Goal: Entertainment & Leisure: Consume media (video, audio)

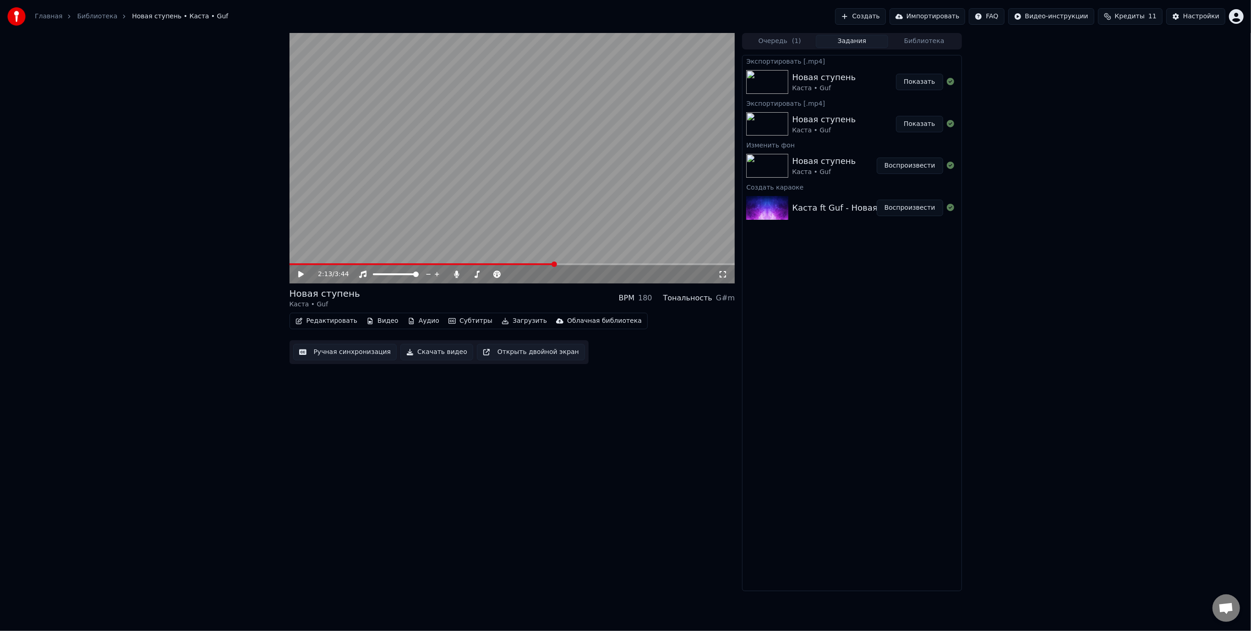
click at [498, 438] on div "2:13 / 3:44 Новая ступень Каста • Guf BPM 180 Тональность G#m Редактировать Вид…" at bounding box center [512, 312] width 446 height 558
click at [885, 16] on button "Создать" at bounding box center [860, 16] width 50 height 16
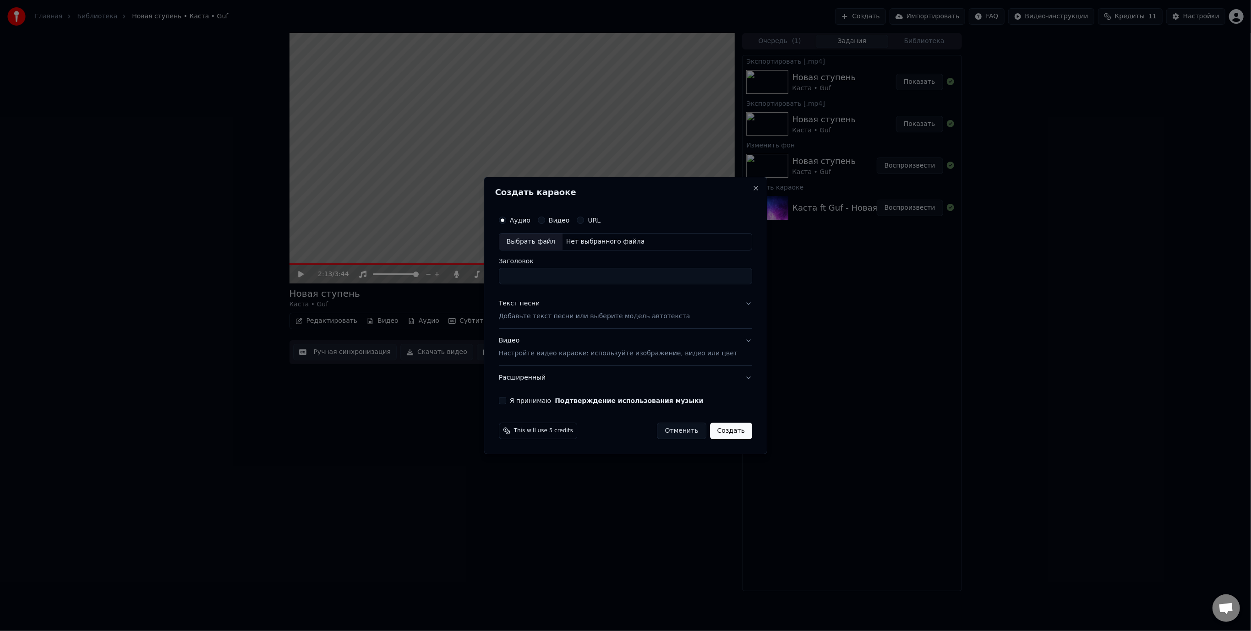
click at [551, 242] on div "Выбрать файл" at bounding box center [530, 242] width 63 height 16
click at [608, 277] on input "**********" at bounding box center [625, 276] width 253 height 16
type input "**********"
click at [536, 306] on div "Текст песни" at bounding box center [519, 303] width 41 height 9
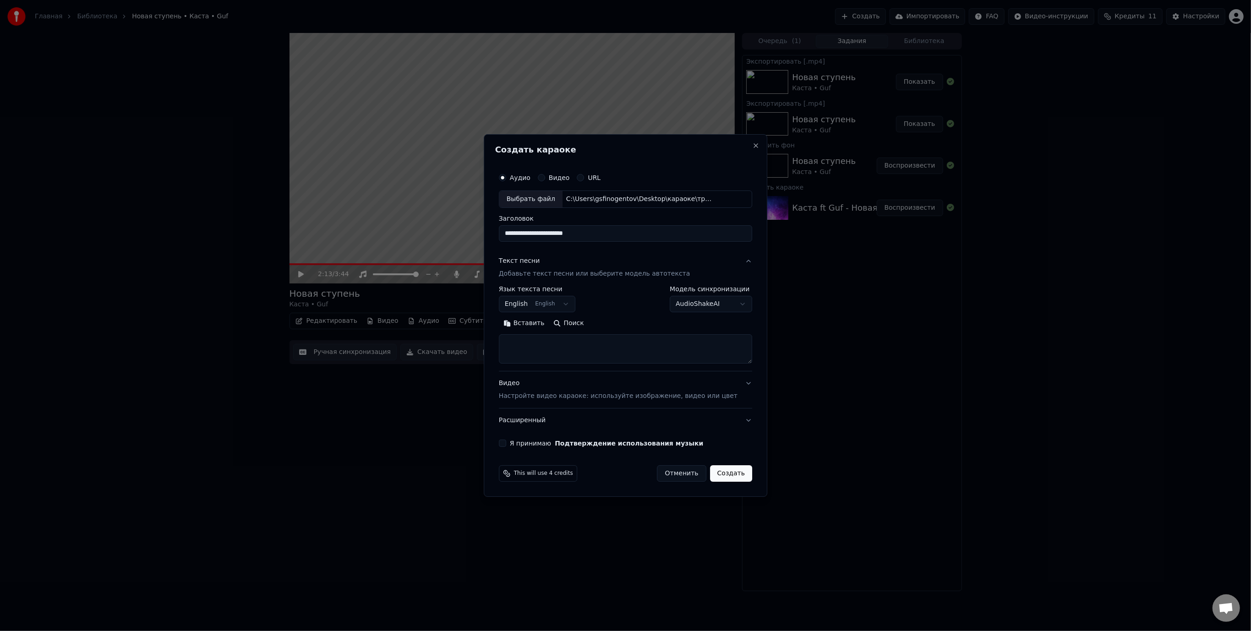
click at [553, 305] on body "Главная Библиотека Новая ступень • Каста • Guf Создать Импортировать FAQ Видео-…" at bounding box center [625, 315] width 1251 height 631
select select "**"
click at [536, 340] on textarea at bounding box center [625, 348] width 253 height 29
paste textarea "**********"
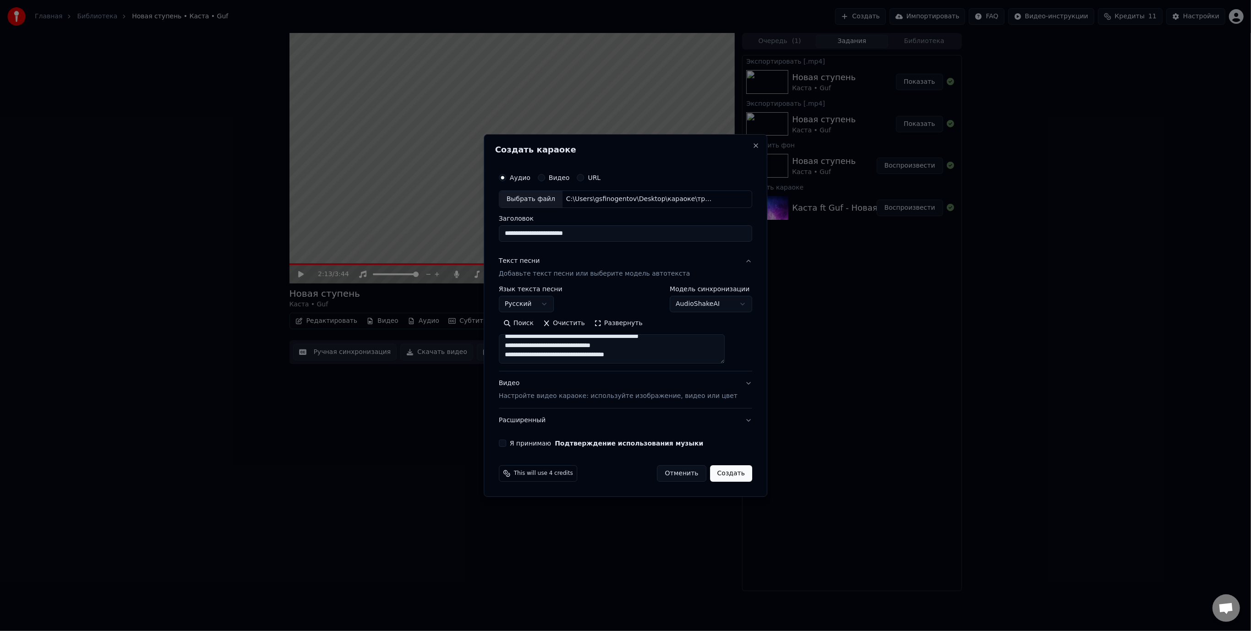
scroll to position [139, 0]
paste textarea "**********"
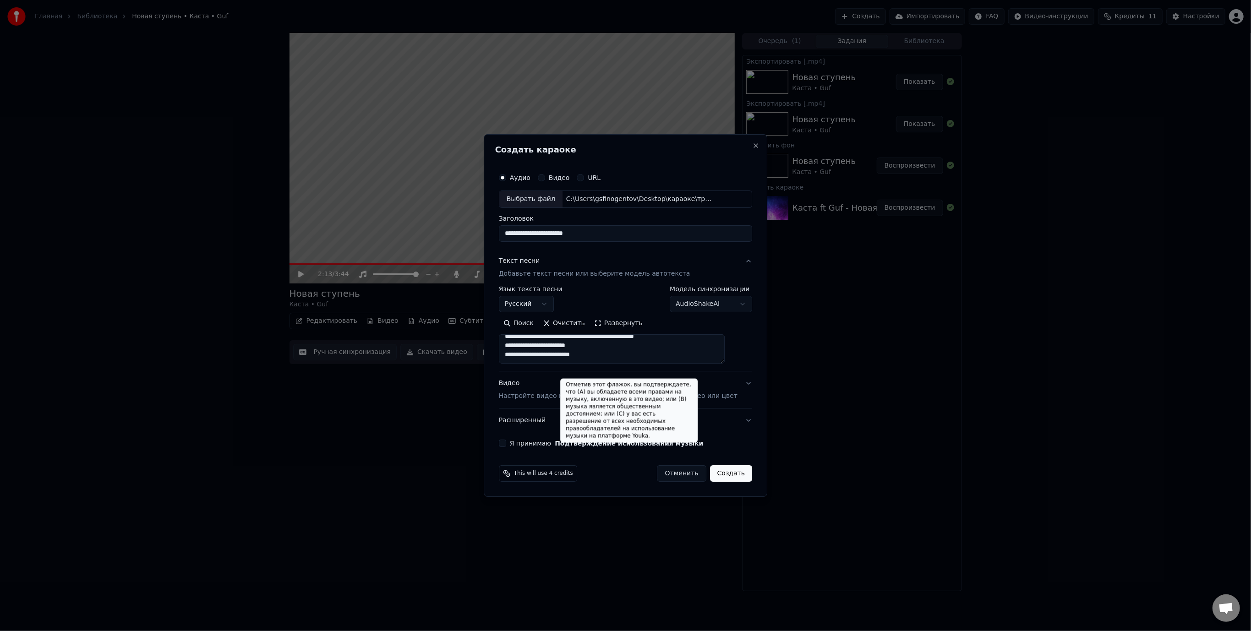
scroll to position [222, 0]
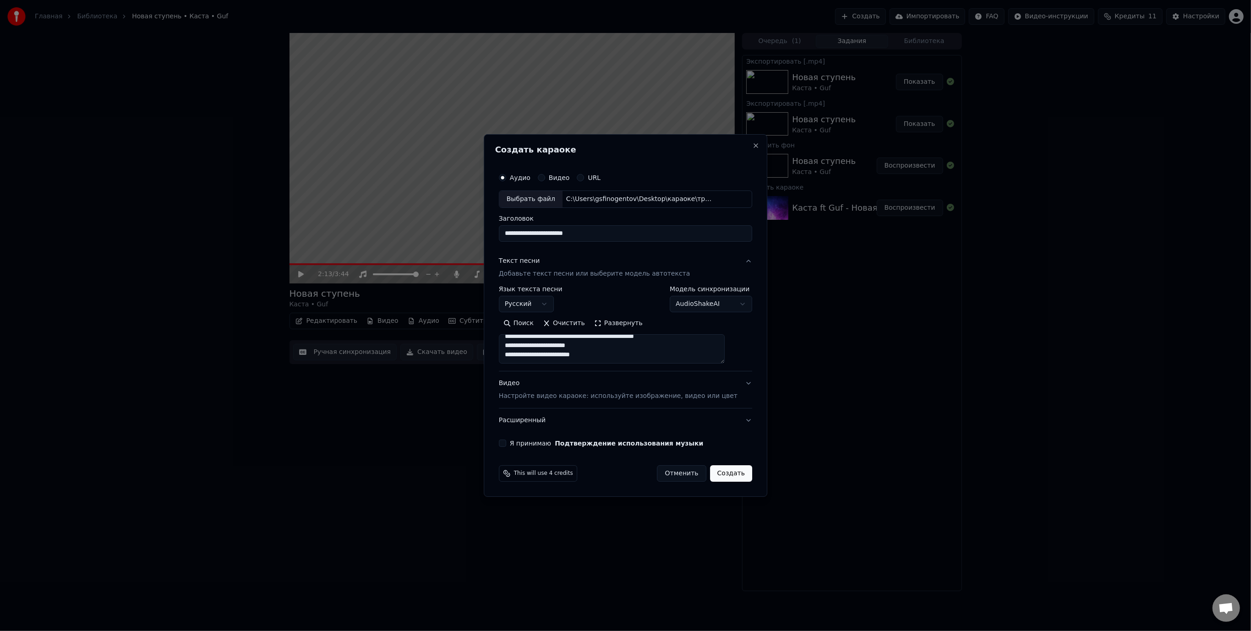
paste textarea "**********"
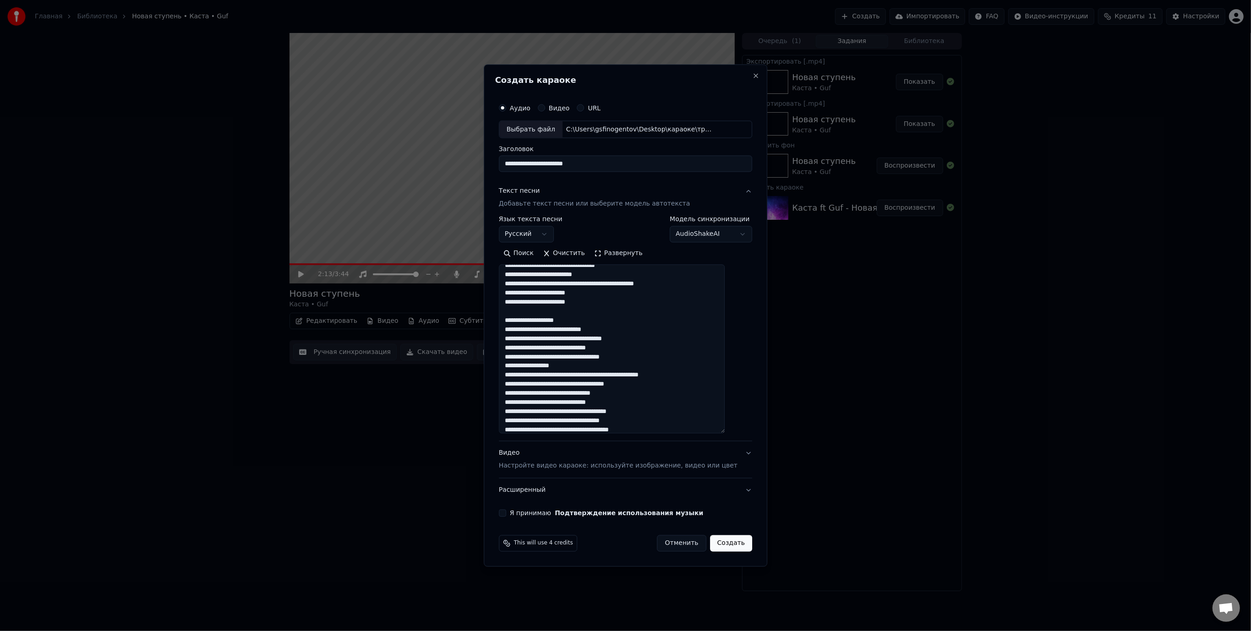
scroll to position [169, 0]
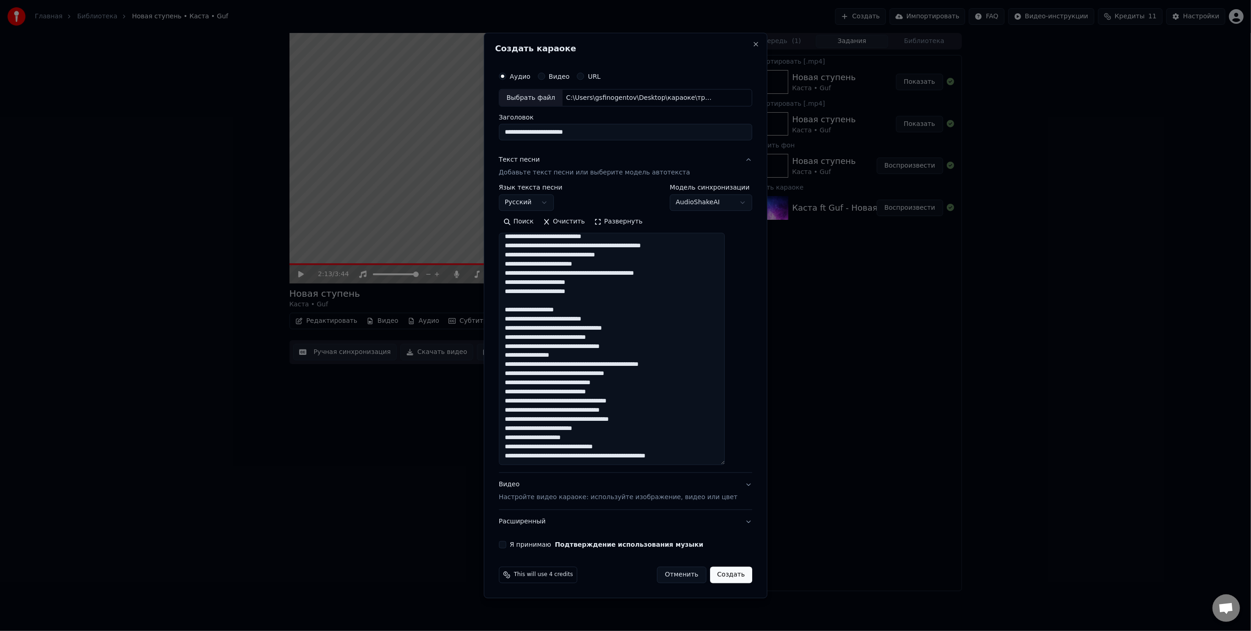
drag, startPoint x: 736, startPoint y: 372, endPoint x: 742, endPoint y: 462, distance: 90.0
click at [742, 462] on div "**********" at bounding box center [626, 316] width 284 height 566
click at [584, 310] on textarea at bounding box center [612, 349] width 226 height 232
click at [721, 456] on textarea at bounding box center [612, 349] width 226 height 232
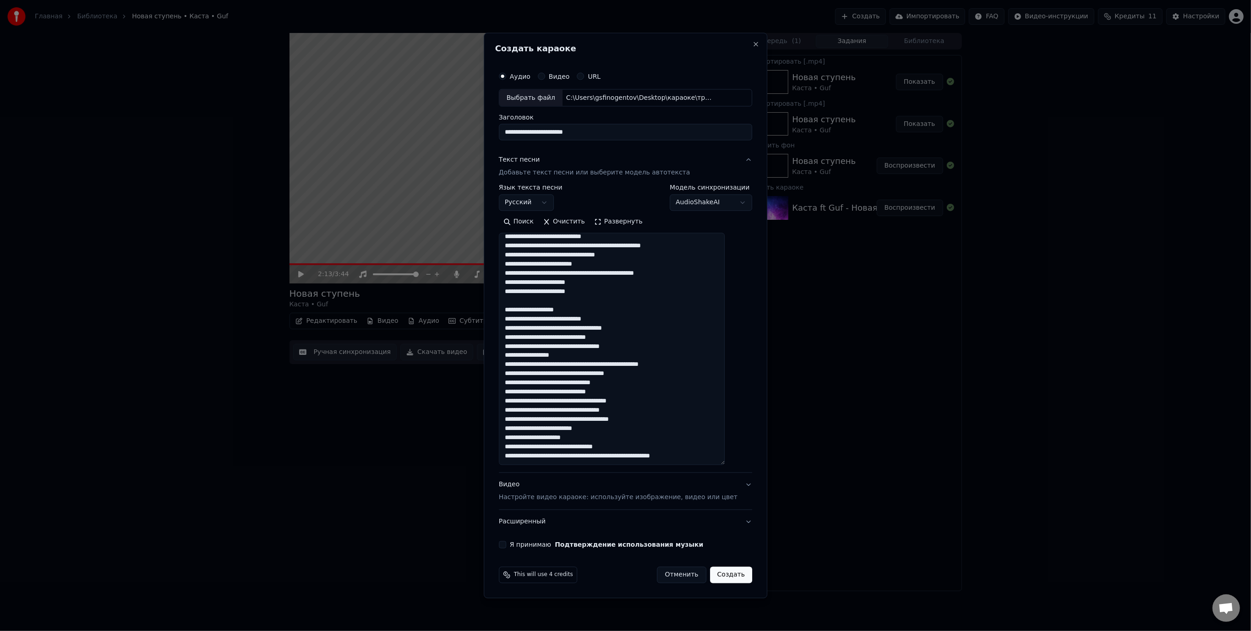
paste textarea "**********"
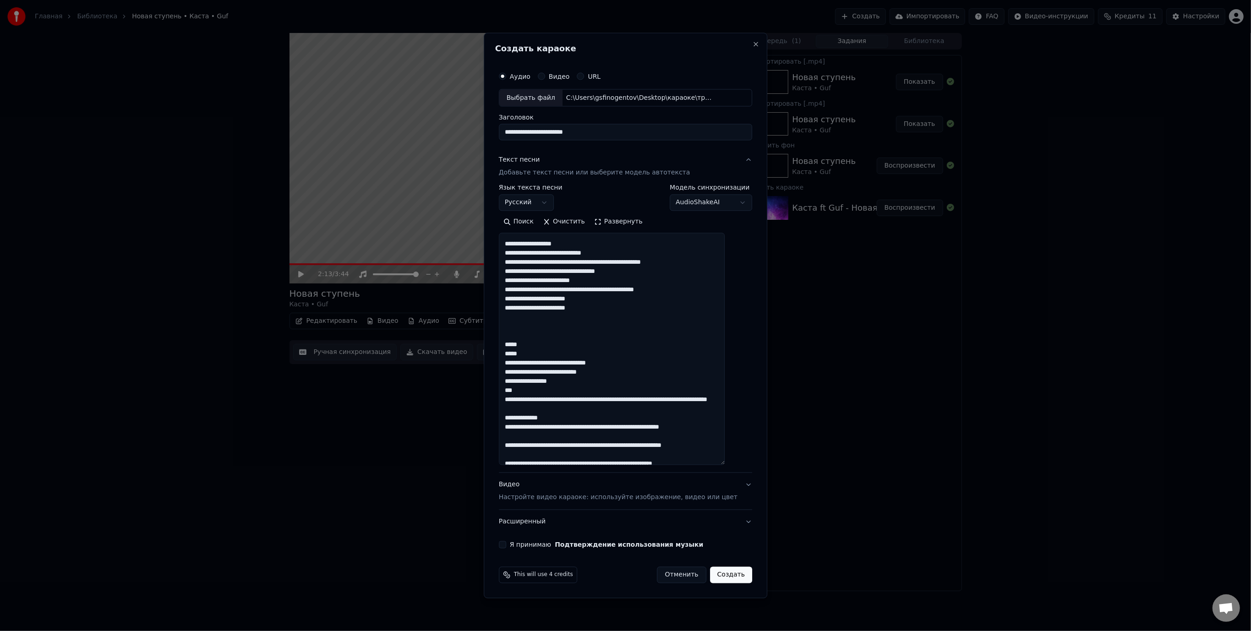
scroll to position [394, 0]
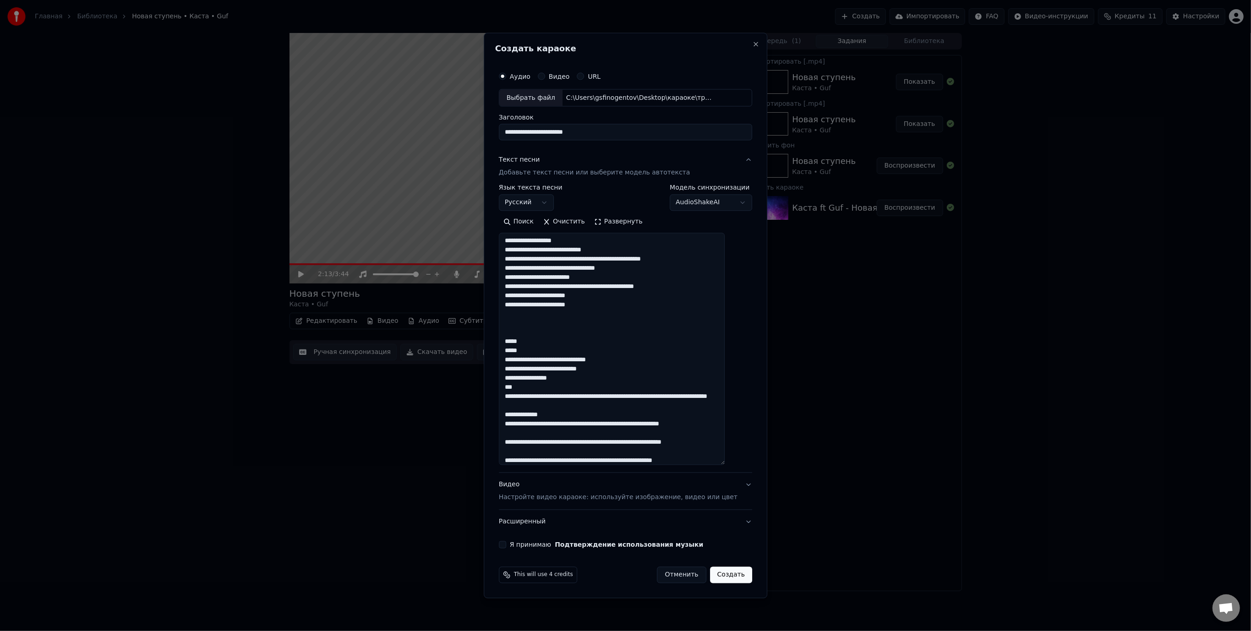
drag, startPoint x: 562, startPoint y: 453, endPoint x: 507, endPoint y: 353, distance: 114.8
click at [507, 353] on div "**********" at bounding box center [626, 316] width 284 height 566
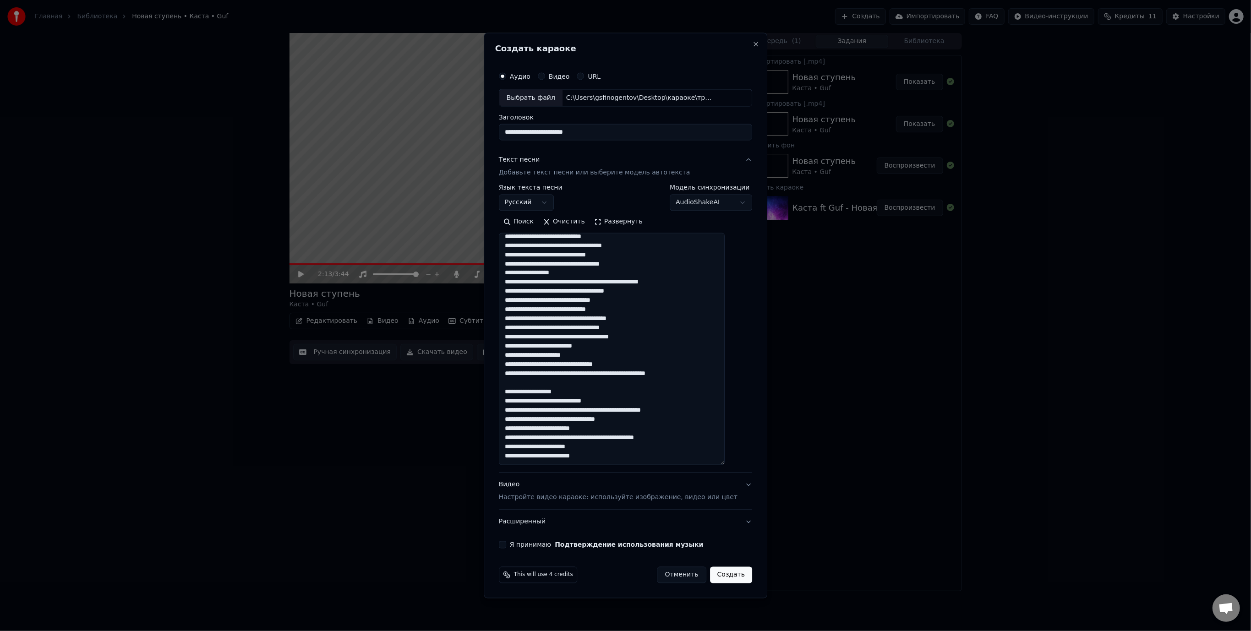
scroll to position [270, 0]
type textarea "**********"
click at [529, 486] on div "Видео Настройте видео караоке: используйте изображение, видео или цвет" at bounding box center [618, 491] width 239 height 22
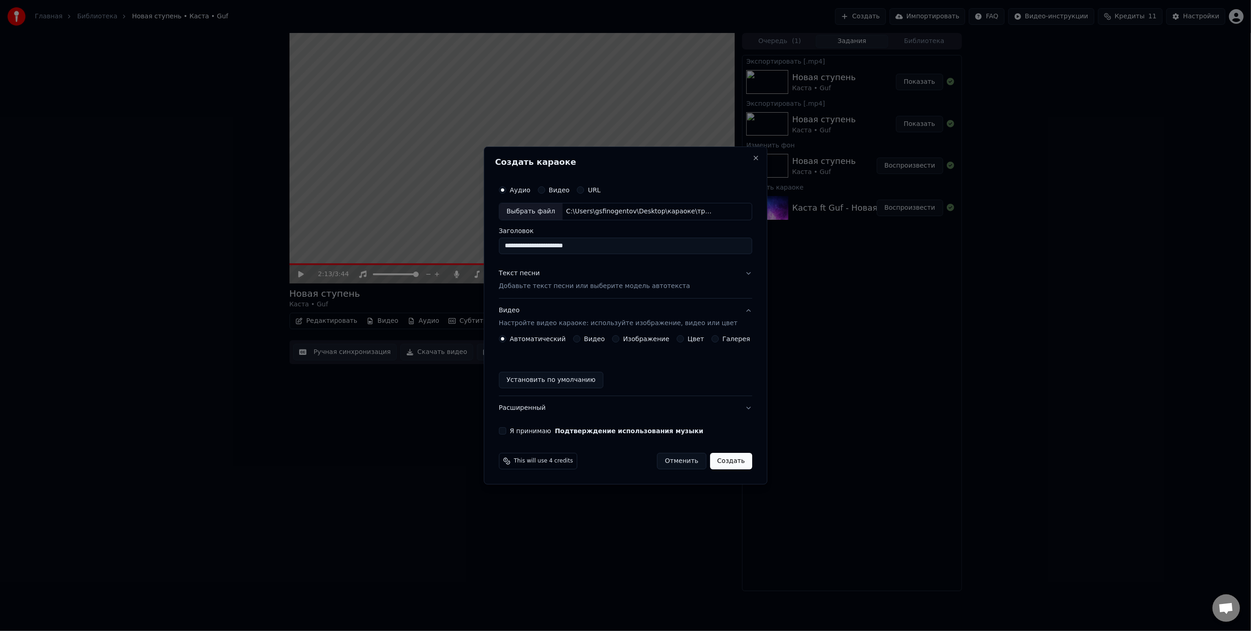
click at [618, 339] on button "Изображение" at bounding box center [615, 338] width 7 height 7
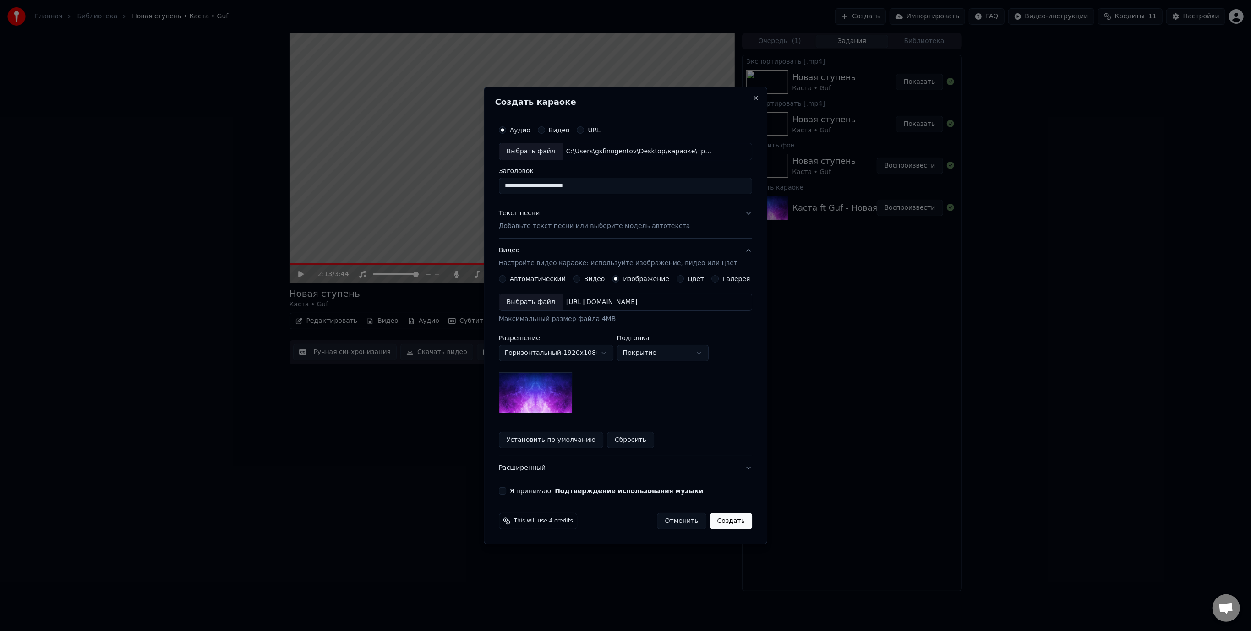
click at [540, 298] on div "Выбрать файл" at bounding box center [530, 302] width 63 height 16
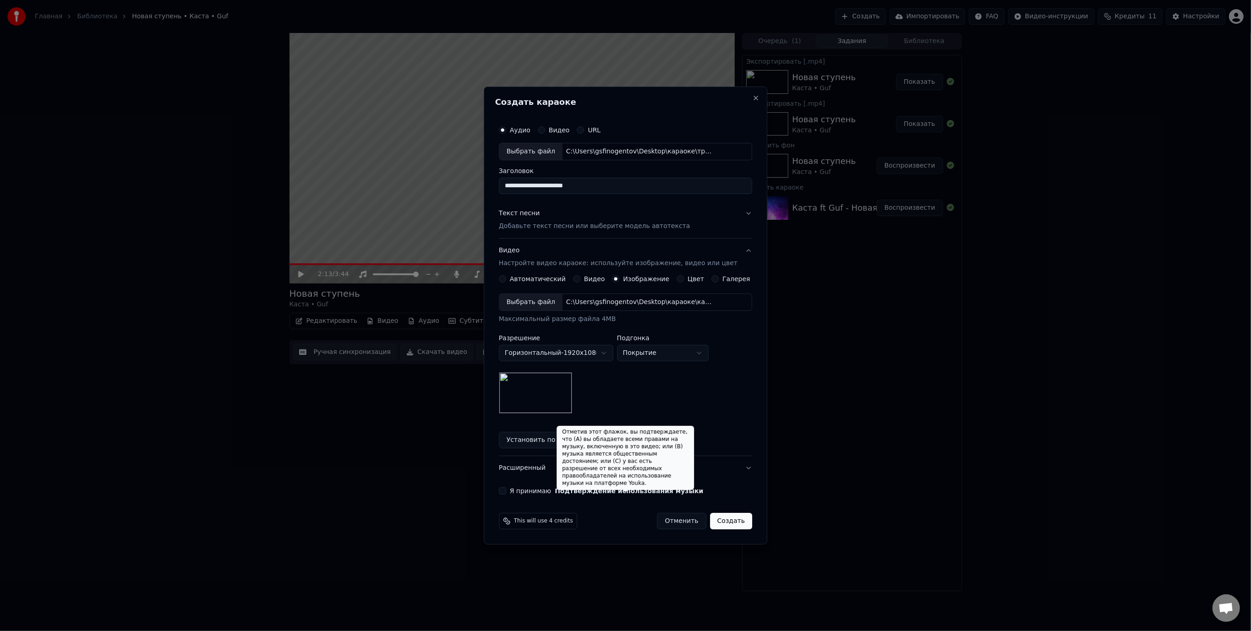
click at [638, 491] on button "Подтверждение использования музыки" at bounding box center [629, 491] width 148 height 6
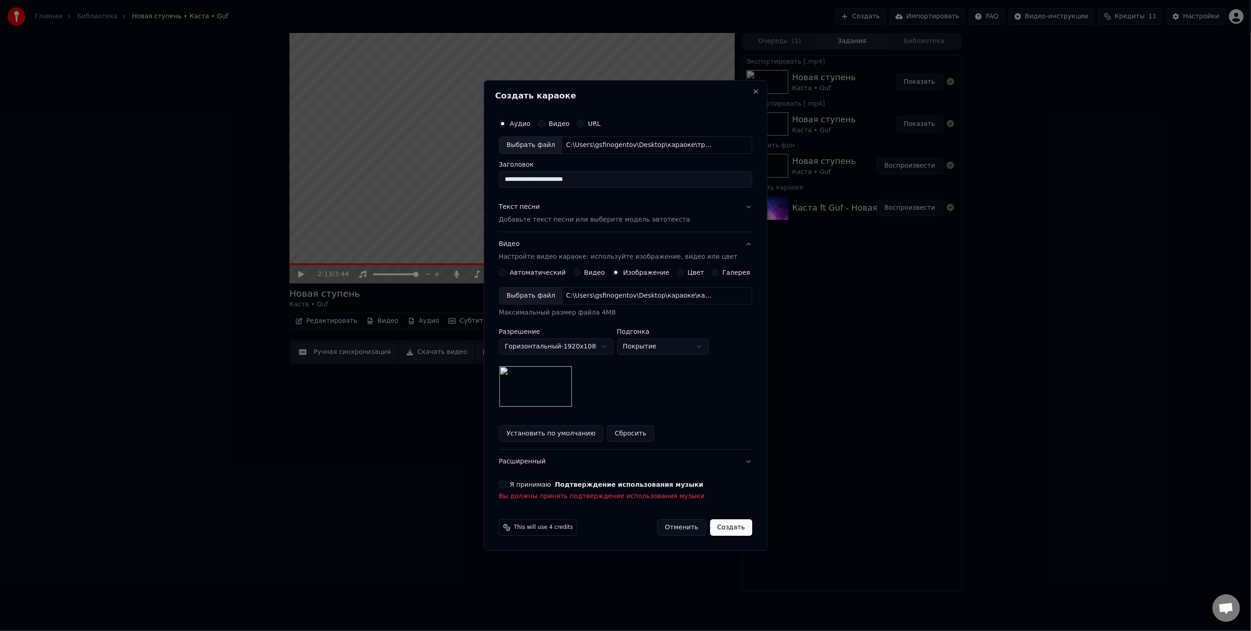
click at [506, 486] on button "Я принимаю Подтверждение использования музыки" at bounding box center [502, 484] width 7 height 7
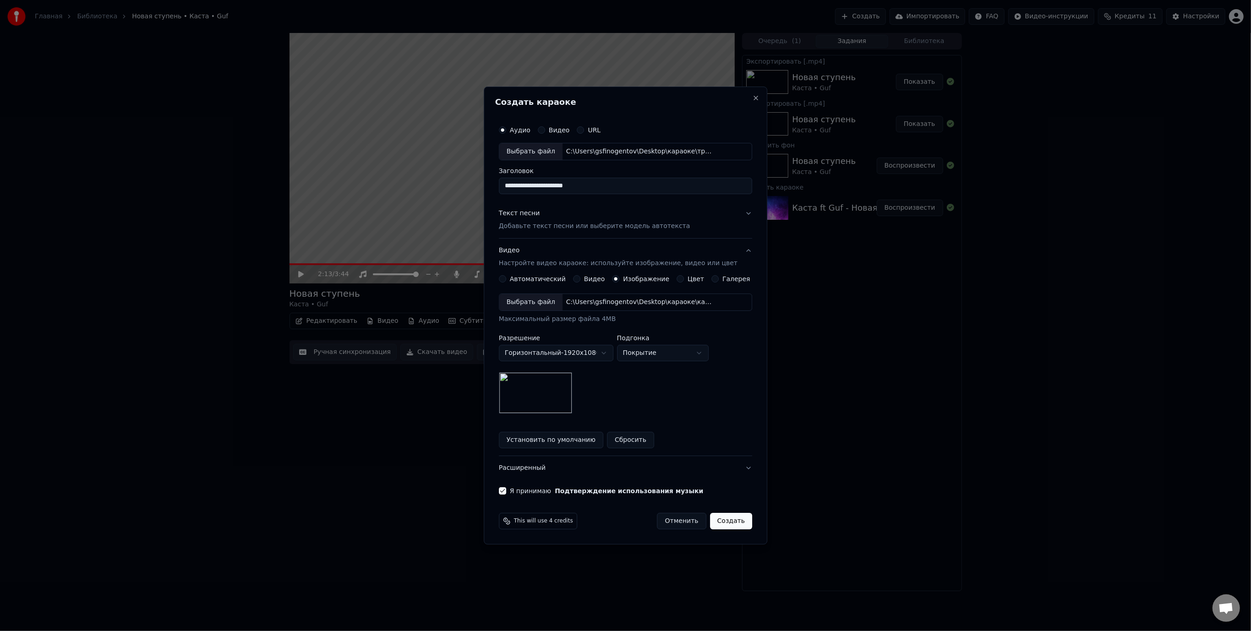
click at [736, 213] on button "Текст песни Добавьте текст песни или выберите модель автотекста" at bounding box center [625, 220] width 253 height 37
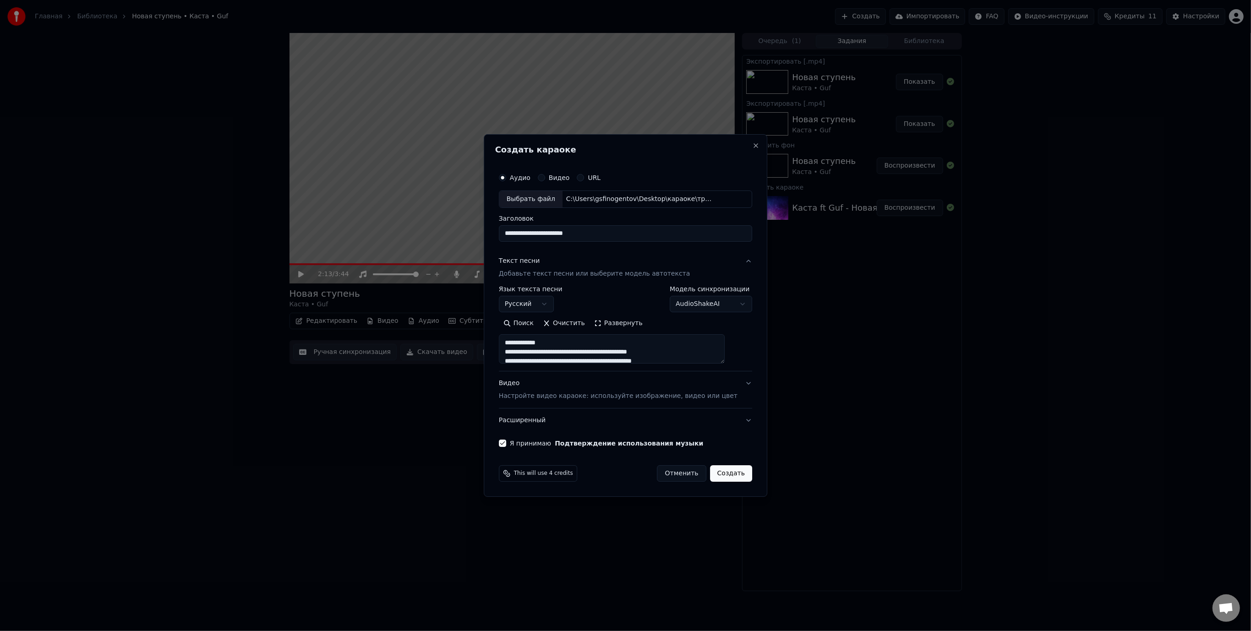
click at [714, 471] on button "Создать" at bounding box center [731, 473] width 42 height 16
select select
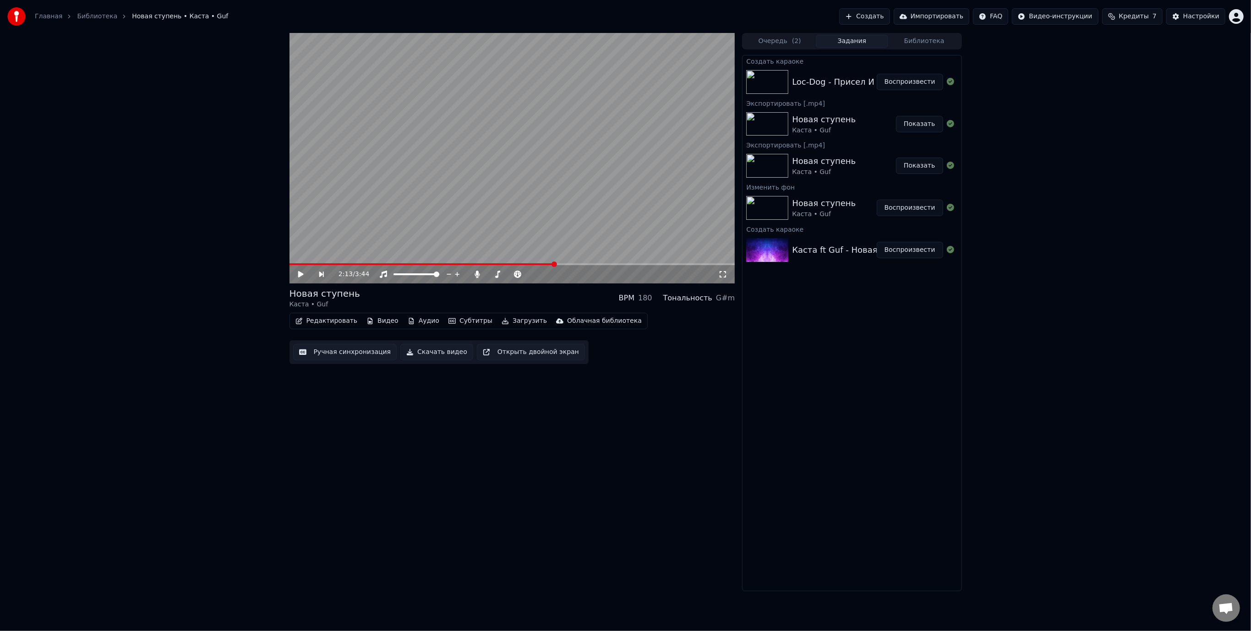
click at [833, 85] on div "Loc-Dog - Присел И [GEOGRAPHIC_DATA]" at bounding box center [878, 82] width 172 height 13
click at [910, 82] on button "Воспроизвести" at bounding box center [910, 82] width 66 height 16
click at [486, 274] on span at bounding box center [486, 274] width 5 height 5
click at [500, 169] on video at bounding box center [512, 158] width 446 height 251
click at [530, 496] on div "1:48 / 3:03 Присел И Пиздец Loc-Dog BPM 146 Тональность Em Редактировать Видео …" at bounding box center [512, 312] width 446 height 558
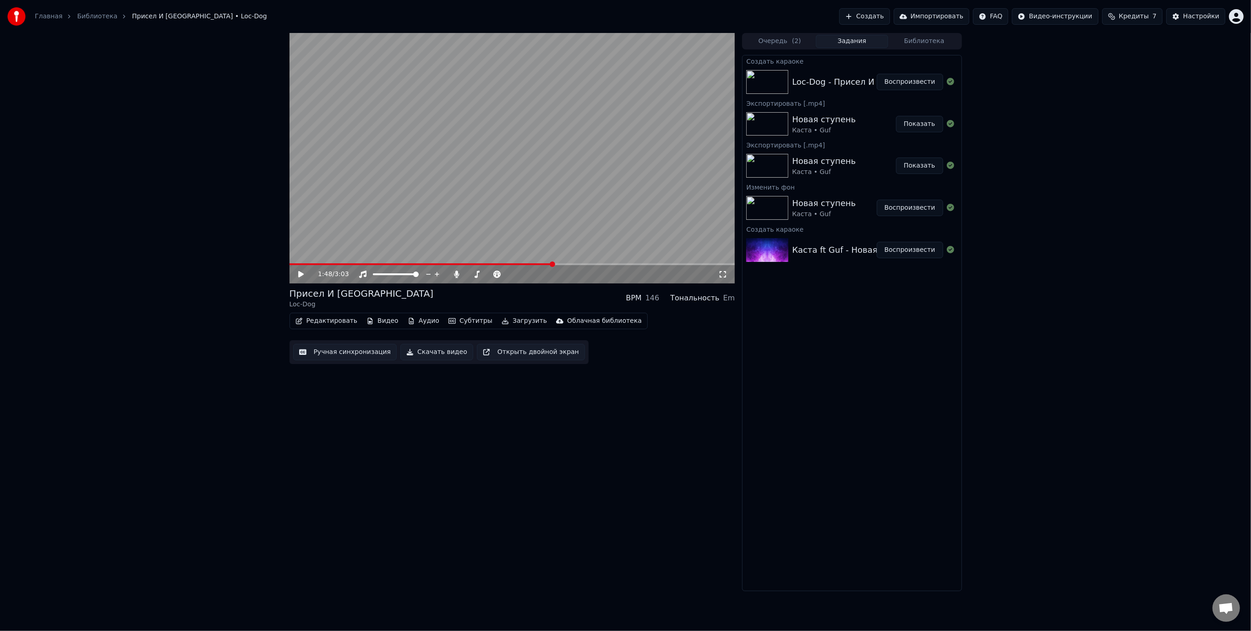
click at [470, 321] on button "Субтитры" at bounding box center [470, 321] width 51 height 13
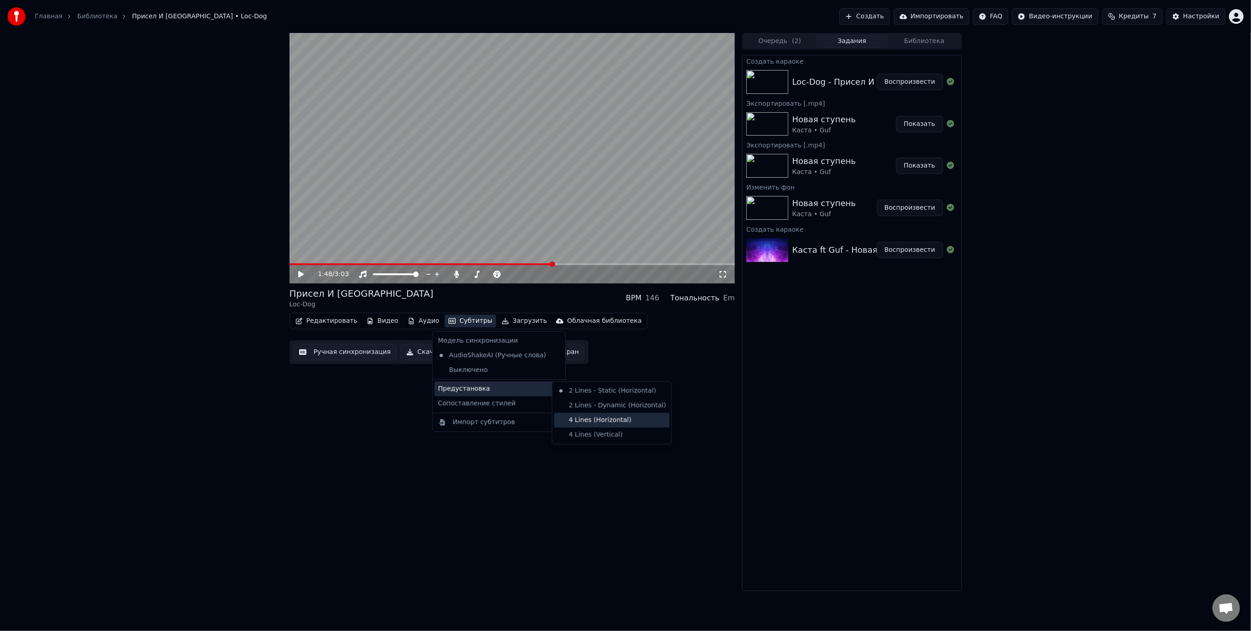
click at [622, 419] on div "4 Lines (Horizontal)" at bounding box center [611, 420] width 115 height 15
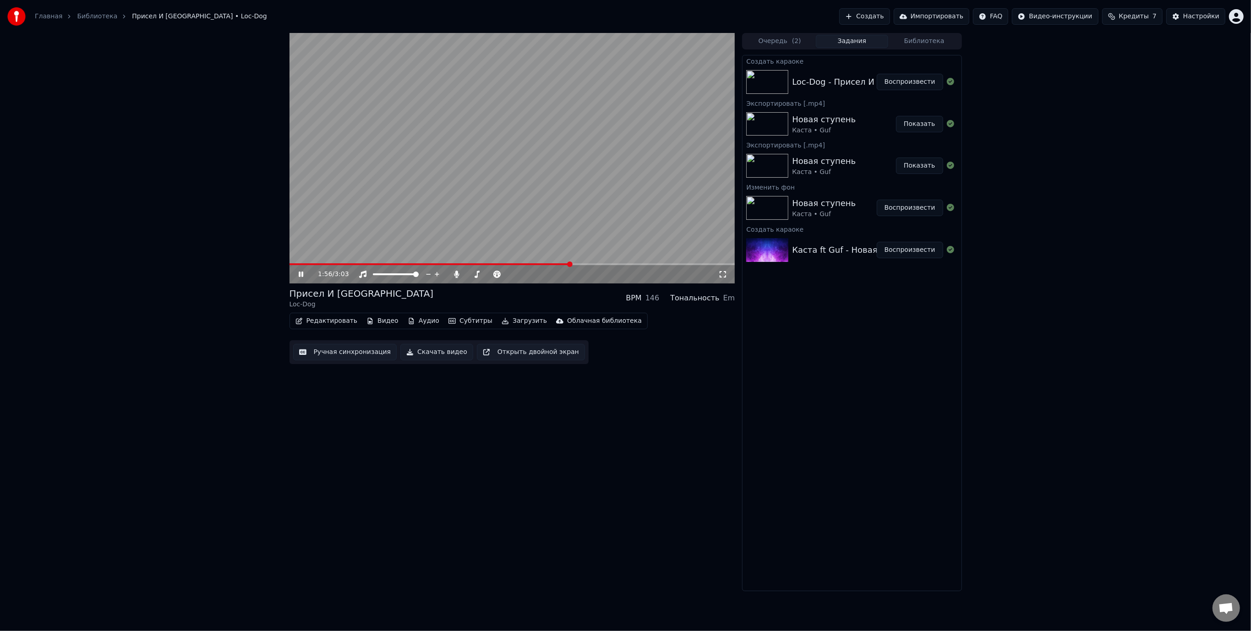
click at [502, 213] on video at bounding box center [512, 158] width 446 height 251
click at [431, 352] on button "Скачать видео" at bounding box center [436, 352] width 73 height 16
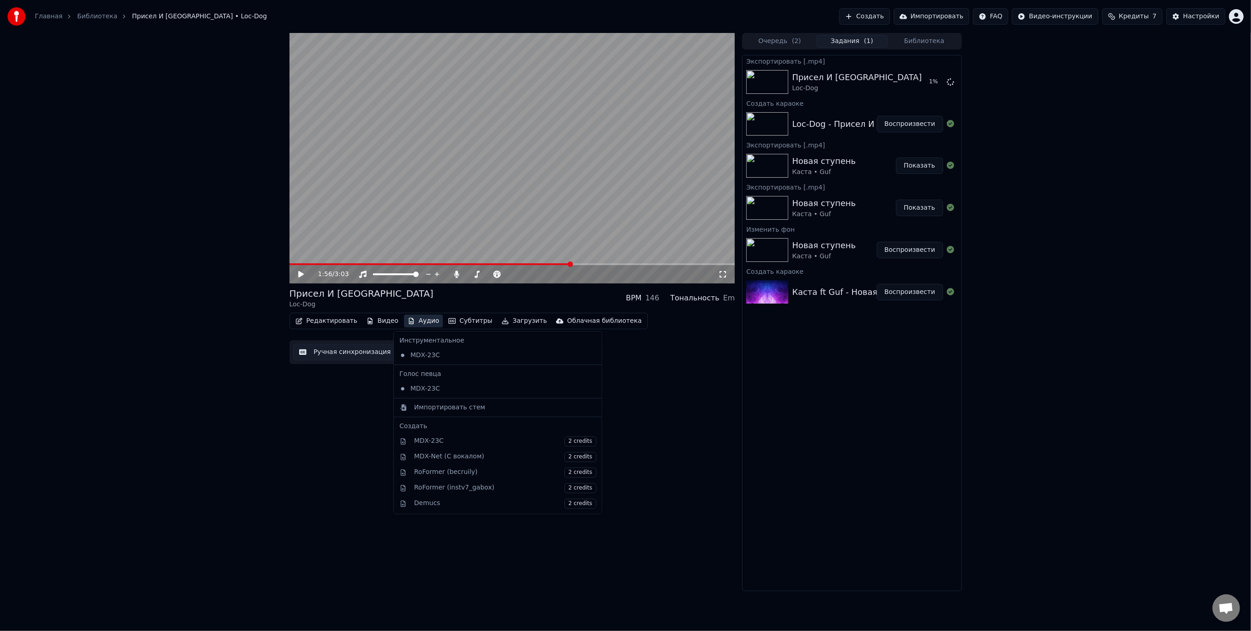
click at [415, 322] on button "Аудио" at bounding box center [423, 321] width 39 height 13
click at [462, 409] on div "Импортировать стем" at bounding box center [449, 407] width 71 height 9
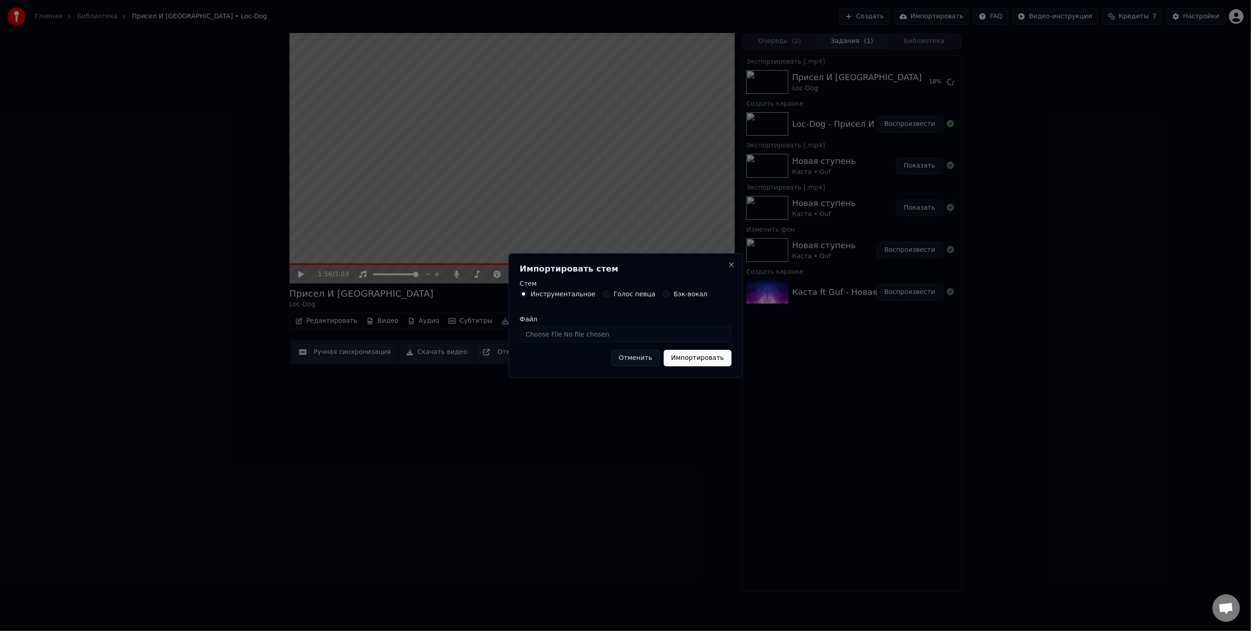
click at [567, 335] on input "Файл" at bounding box center [626, 334] width 212 height 16
type input "**********"
click at [697, 359] on button "Импортировать" at bounding box center [698, 358] width 68 height 16
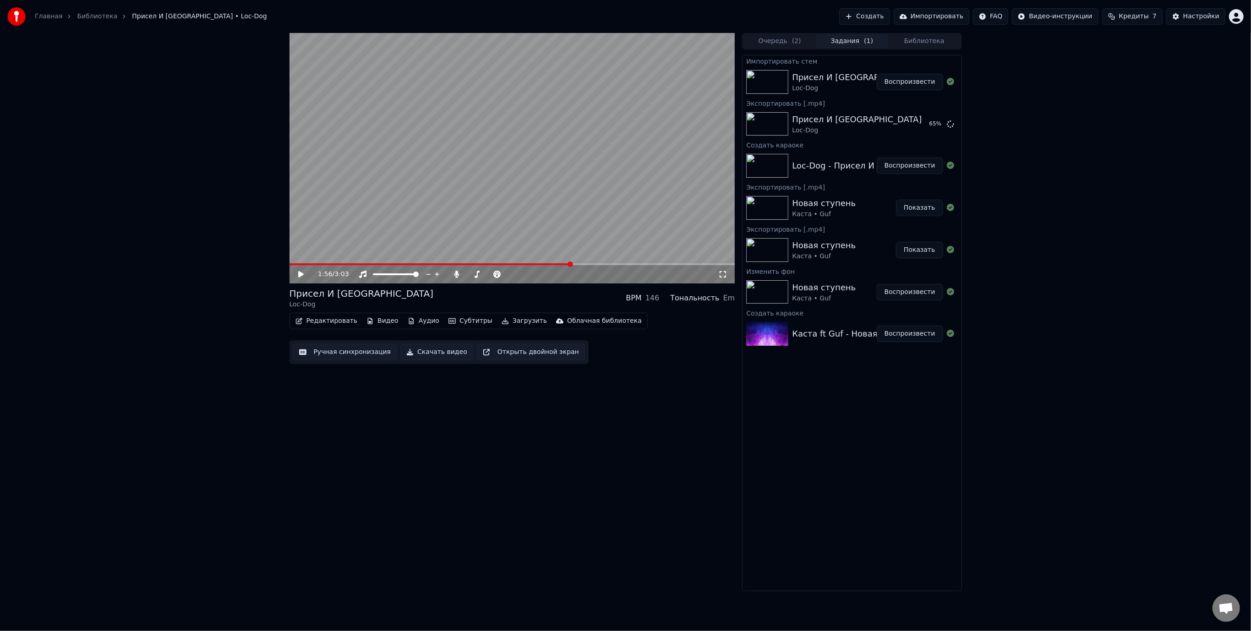
click at [911, 82] on button "Воспроизвести" at bounding box center [910, 82] width 66 height 16
click at [349, 264] on span at bounding box center [512, 264] width 446 height 2
click at [467, 276] on span at bounding box center [469, 274] width 5 height 5
click at [419, 276] on span at bounding box center [415, 274] width 5 height 5
click at [420, 262] on video at bounding box center [512, 158] width 446 height 251
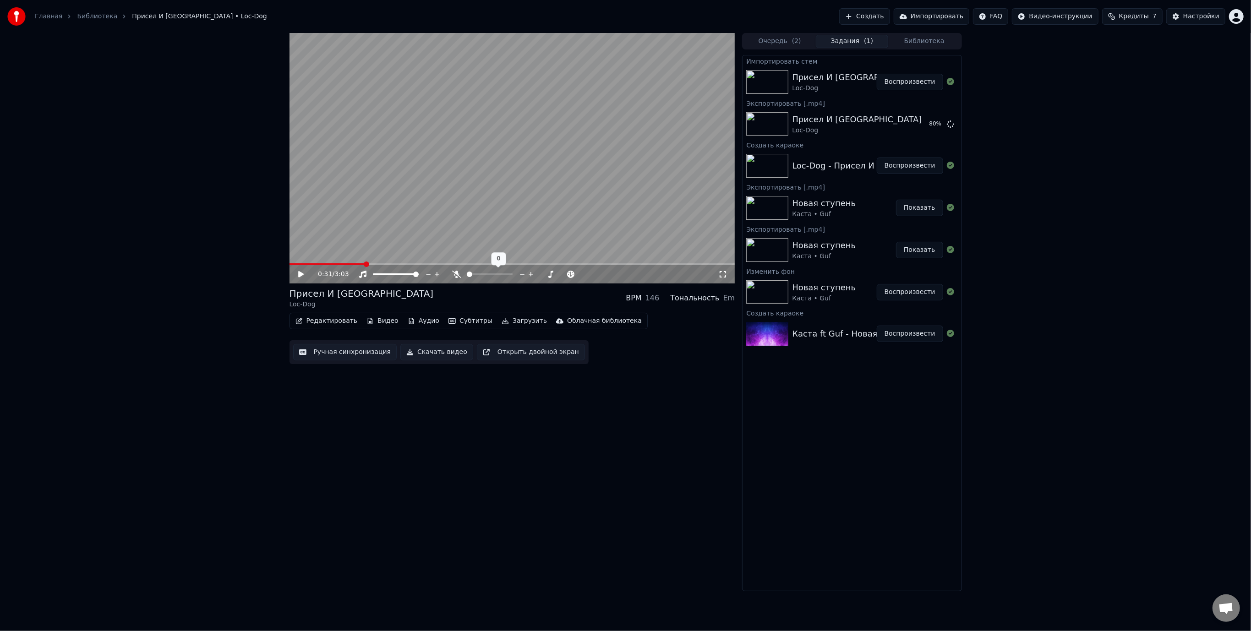
click at [426, 264] on span at bounding box center [512, 264] width 446 height 2
click at [300, 273] on icon at bounding box center [300, 274] width 5 height 6
click at [489, 263] on span at bounding box center [512, 264] width 446 height 2
click at [532, 264] on span at bounding box center [512, 264] width 446 height 2
click at [509, 264] on span at bounding box center [399, 264] width 220 height 2
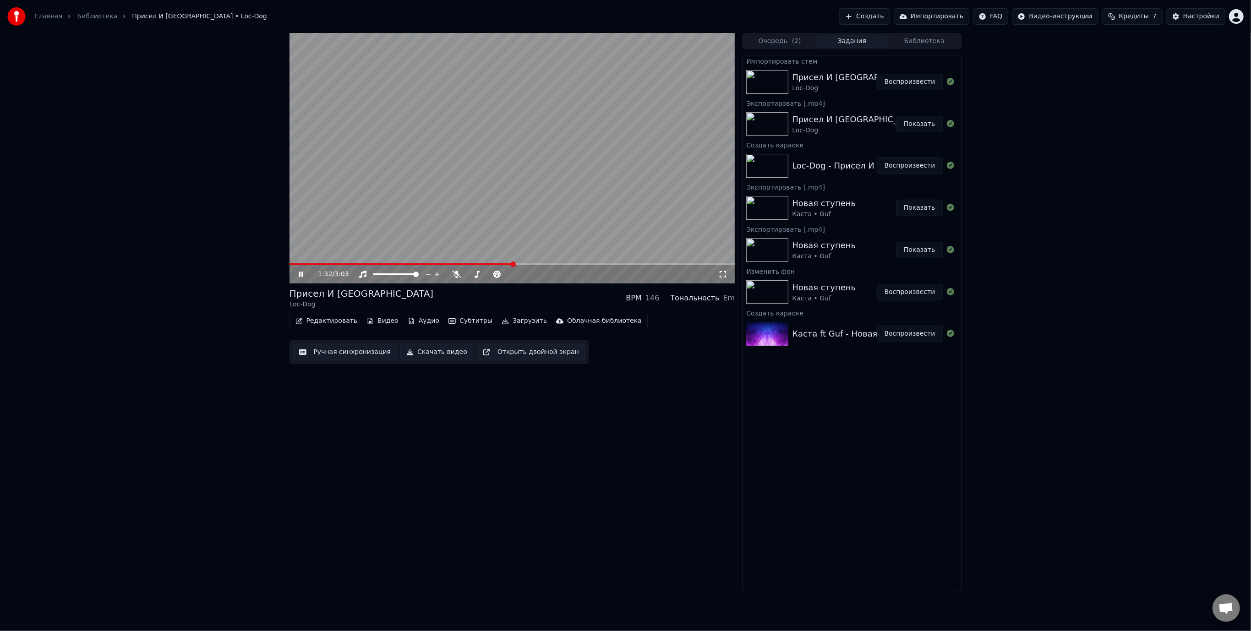
click at [922, 123] on button "Показать" at bounding box center [919, 124] width 47 height 16
click at [536, 215] on video at bounding box center [512, 158] width 446 height 251
click at [298, 275] on icon at bounding box center [308, 274] width 22 height 7
click at [469, 196] on video at bounding box center [512, 158] width 446 height 251
drag, startPoint x: 422, startPoint y: 538, endPoint x: 299, endPoint y: 307, distance: 261.9
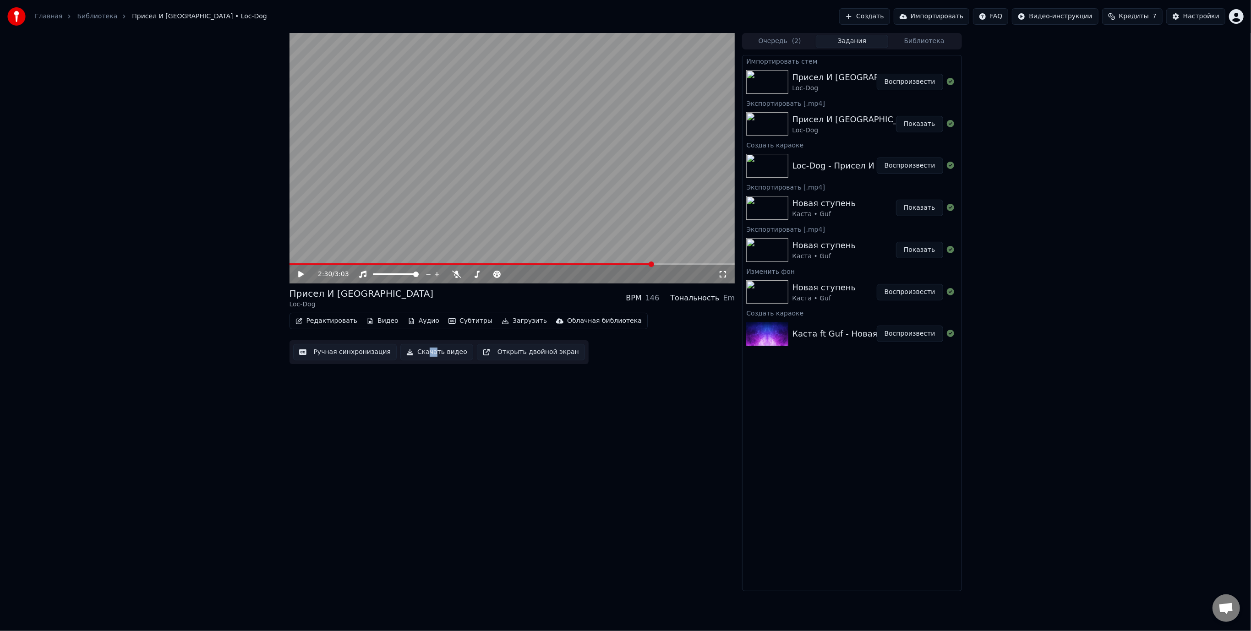
click at [418, 526] on div "2:30 / 3:03 Присел И Пиздец Loc-Dog BPM 146 Тональность Em Редактировать Видео …" at bounding box center [512, 312] width 446 height 558
click at [298, 275] on icon at bounding box center [308, 274] width 22 height 7
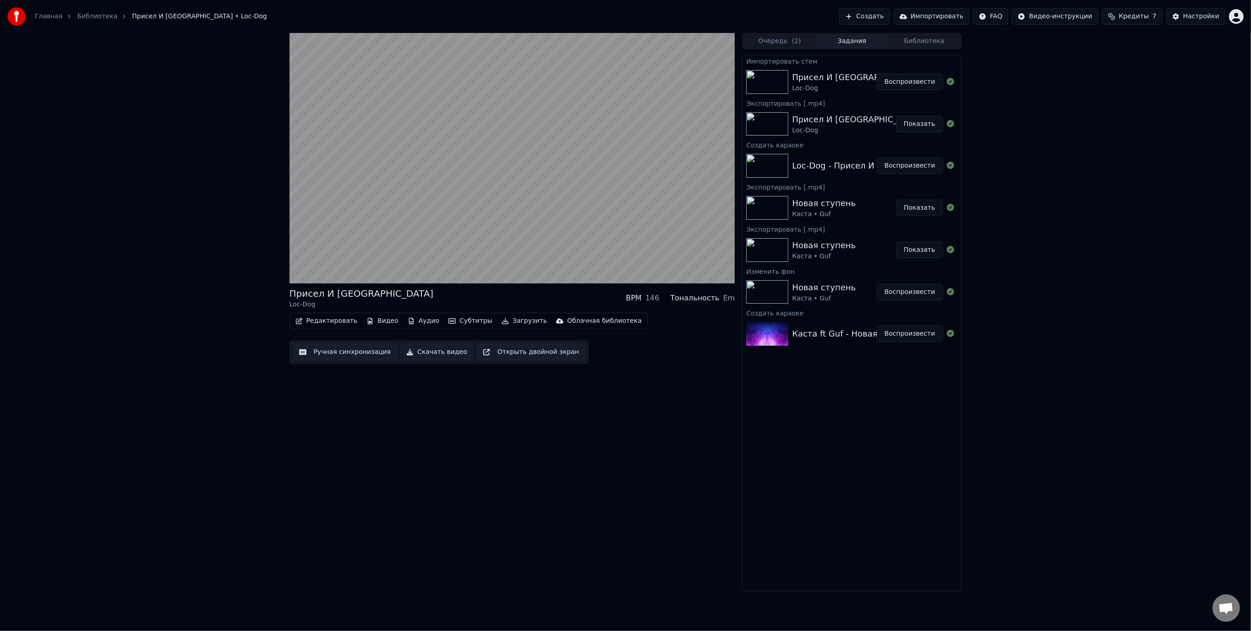
click at [457, 436] on div "[PERSON_NAME] И Пиздец Loc-Dog BPM 146 Тональность Em Редактировать Видео Аудио…" at bounding box center [512, 312] width 446 height 558
drag, startPoint x: 432, startPoint y: 355, endPoint x: 463, endPoint y: 383, distance: 41.2
click at [434, 359] on button "Скачать видео" at bounding box center [436, 352] width 73 height 16
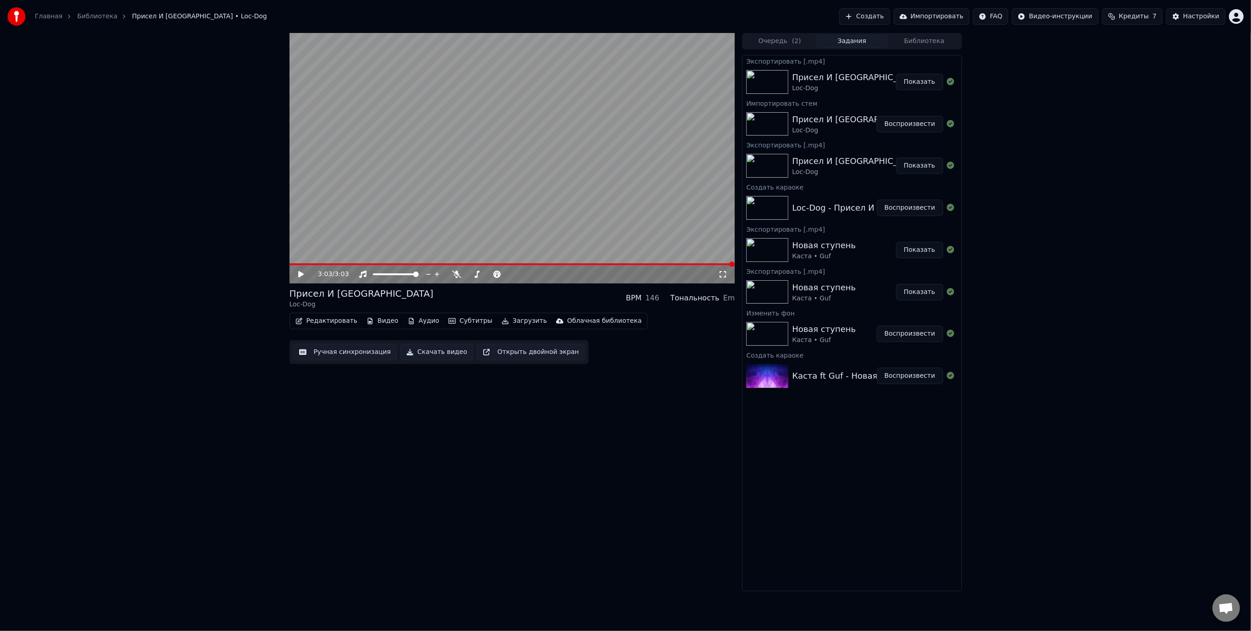
click at [920, 83] on button "Показать" at bounding box center [919, 82] width 47 height 16
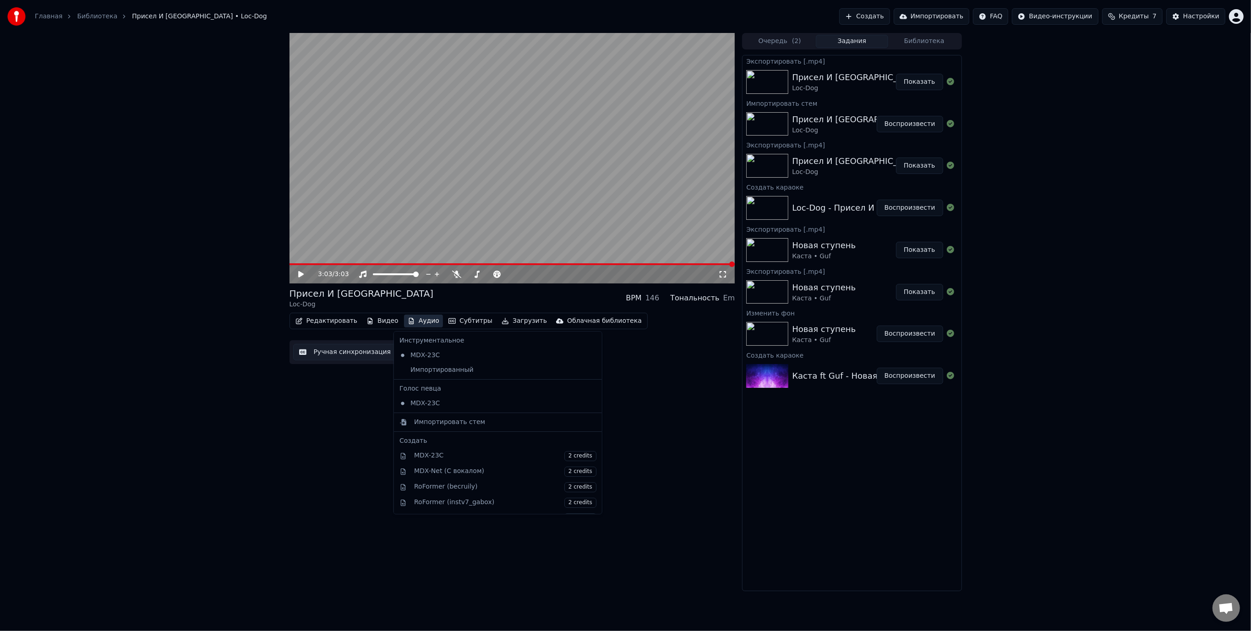
click at [417, 322] on button "Аудио" at bounding box center [423, 321] width 39 height 13
click at [437, 368] on div "Импортированный" at bounding box center [491, 370] width 191 height 15
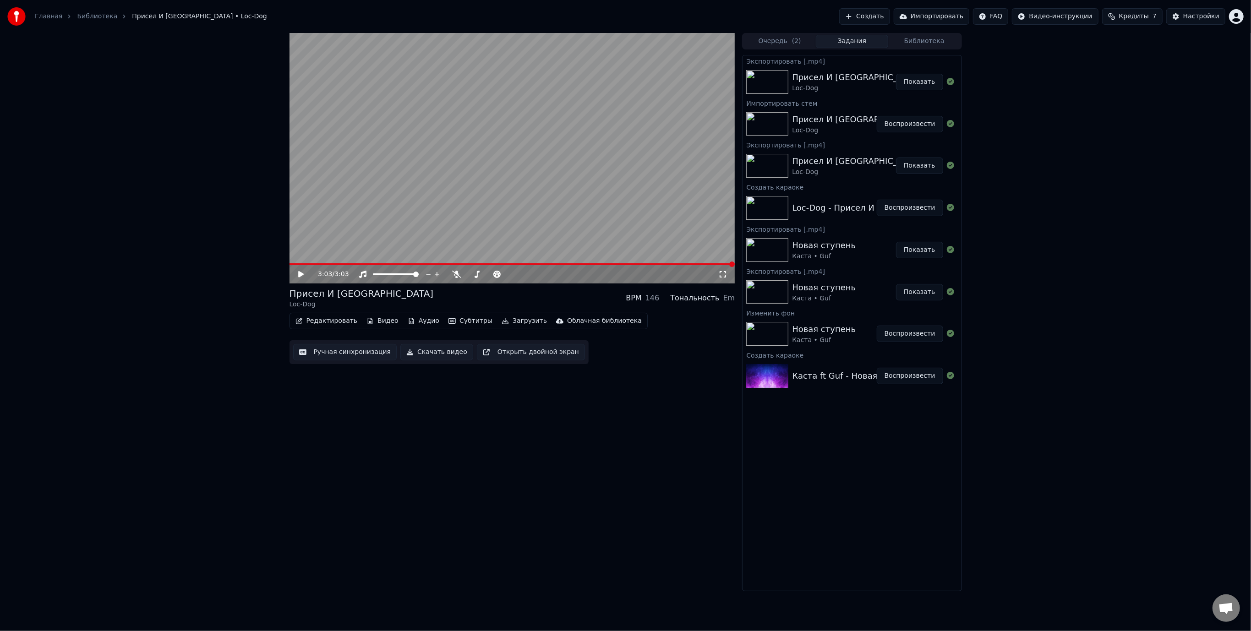
click at [351, 212] on video at bounding box center [512, 158] width 446 height 251
click at [304, 273] on icon at bounding box center [308, 274] width 22 height 7
click at [469, 264] on span at bounding box center [512, 264] width 446 height 2
click at [419, 277] on span at bounding box center [415, 274] width 5 height 5
click at [1051, 251] on div "[PERSON_NAME] И Пиздец Loc-Dog BPM 146 Тональность Em Редактировать Видео Аудио…" at bounding box center [625, 312] width 1251 height 558
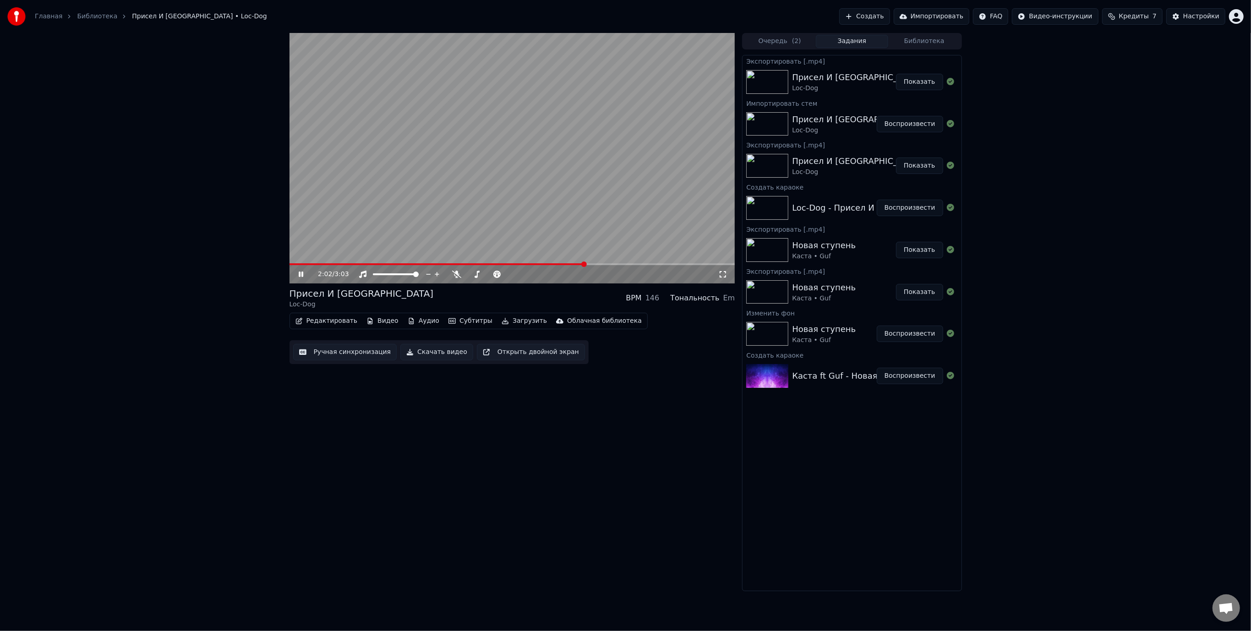
click at [429, 351] on button "Скачать видео" at bounding box center [436, 352] width 73 height 16
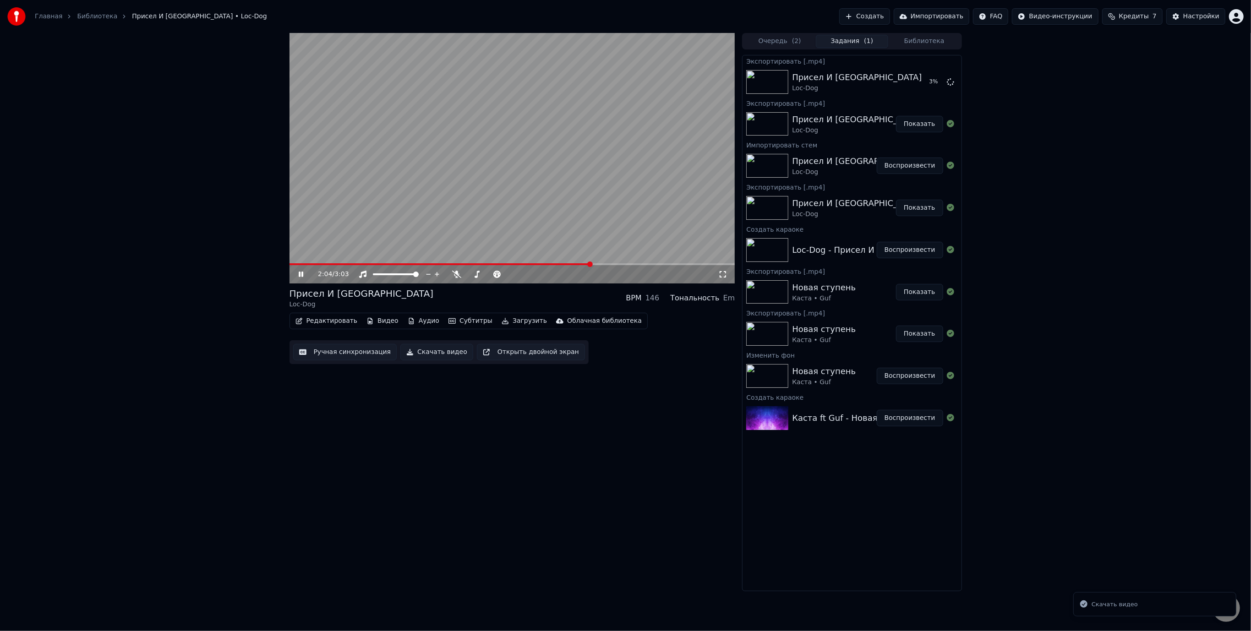
click at [474, 183] on video at bounding box center [512, 158] width 446 height 251
click at [888, 17] on button "Создать" at bounding box center [864, 16] width 50 height 16
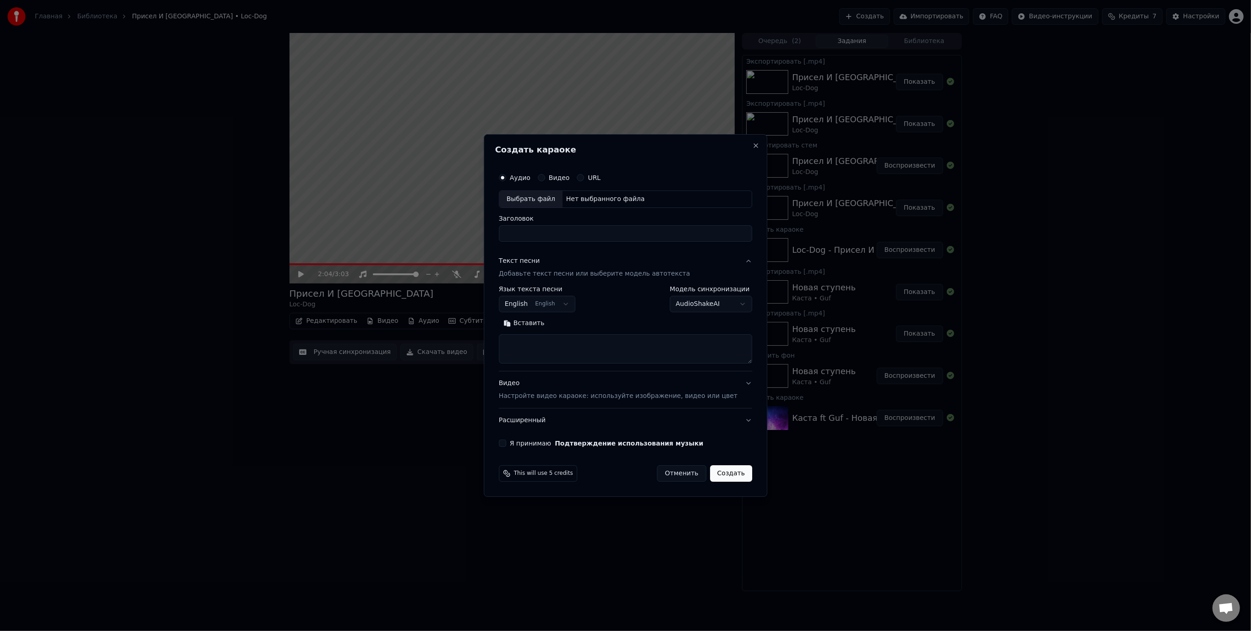
click at [583, 198] on div "Нет выбранного файла" at bounding box center [605, 199] width 86 height 9
type input "**********"
click at [567, 300] on body "Главная Библиотека Присел И [GEOGRAPHIC_DATA] • Loc-Dog Создать Импортировать F…" at bounding box center [625, 315] width 1251 height 631
select select "**"
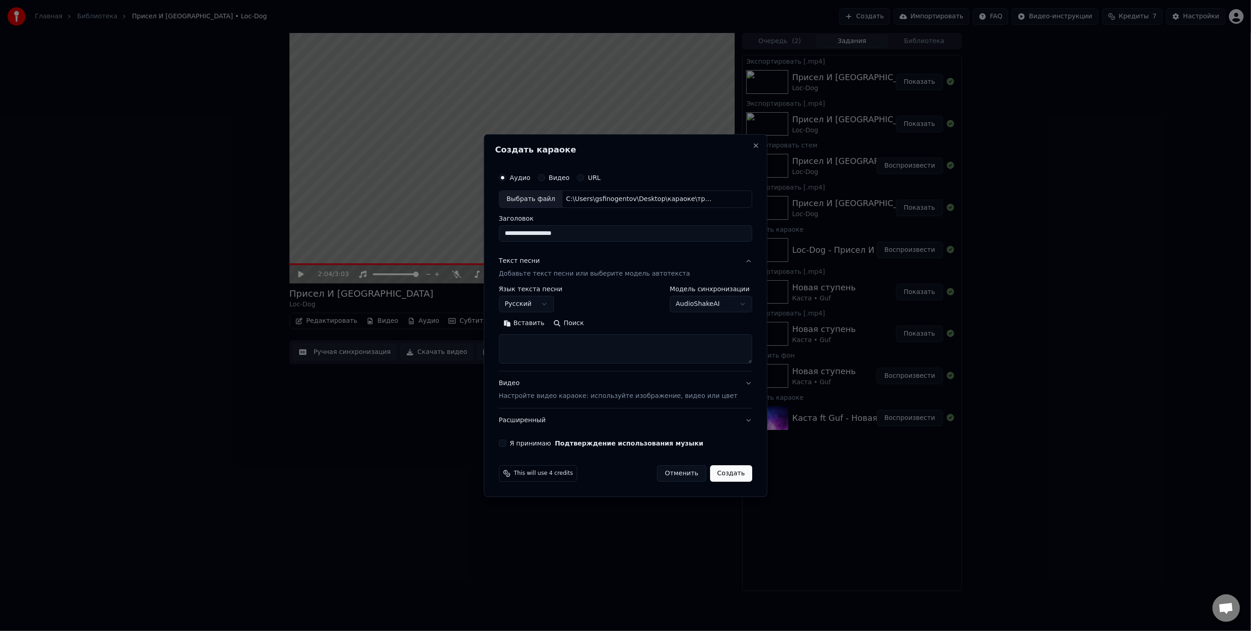
click at [554, 342] on textarea at bounding box center [625, 348] width 253 height 29
paste textarea "**********"
type textarea "**********"
click at [712, 302] on body "Главная Библиотека Присел И [GEOGRAPHIC_DATA] • Loc-Dog Создать Импортировать F…" at bounding box center [625, 315] width 1251 height 631
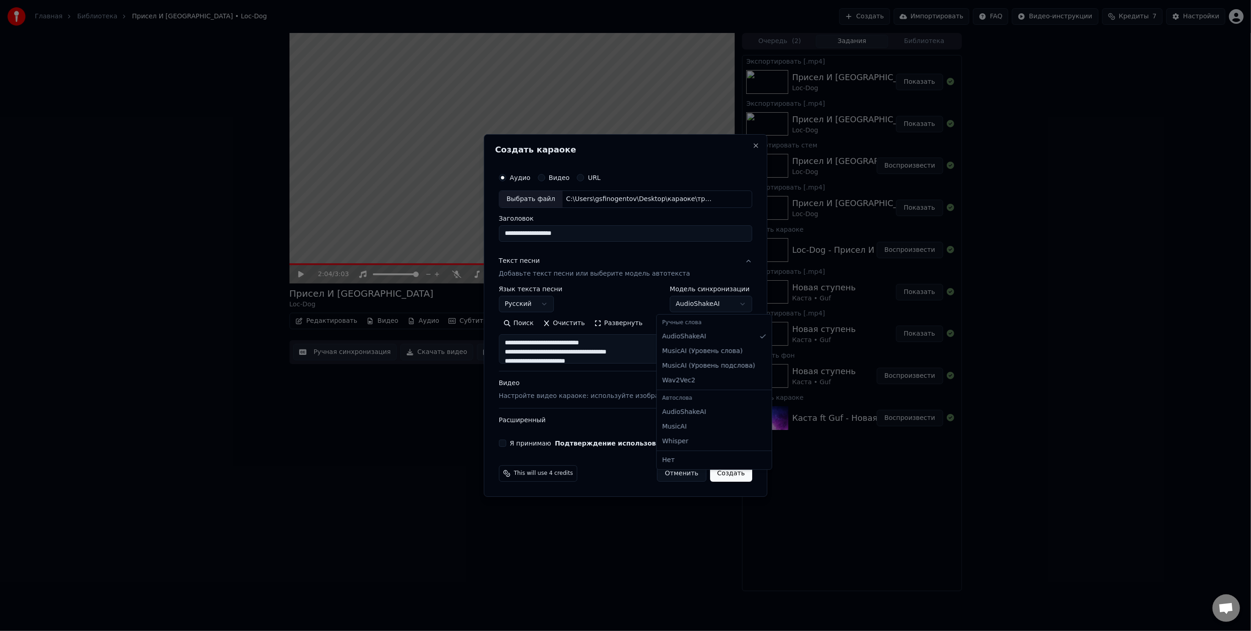
click at [617, 297] on body "Главная Библиотека Присел И [GEOGRAPHIC_DATA] • Loc-Dog Создать Импортировать F…" at bounding box center [625, 315] width 1251 height 631
click at [544, 420] on button "Расширенный" at bounding box center [625, 421] width 253 height 24
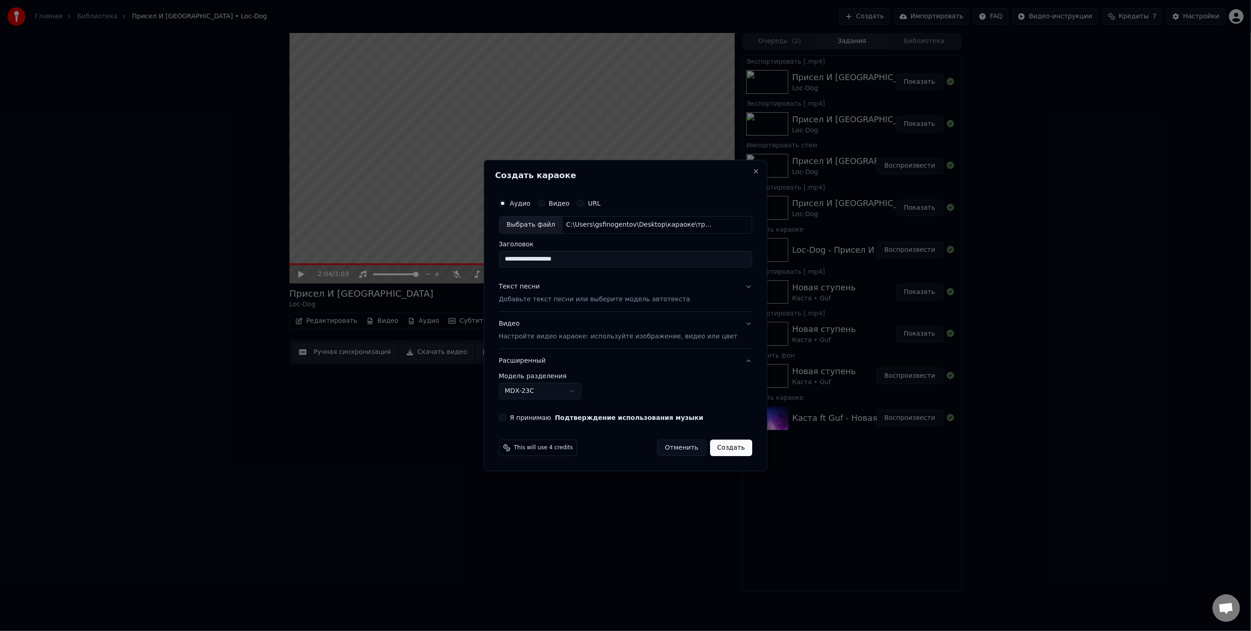
click at [587, 390] on body "Главная Библиотека Присел И [GEOGRAPHIC_DATA] • Loc-Dog Создать Импортировать F…" at bounding box center [625, 315] width 1251 height 631
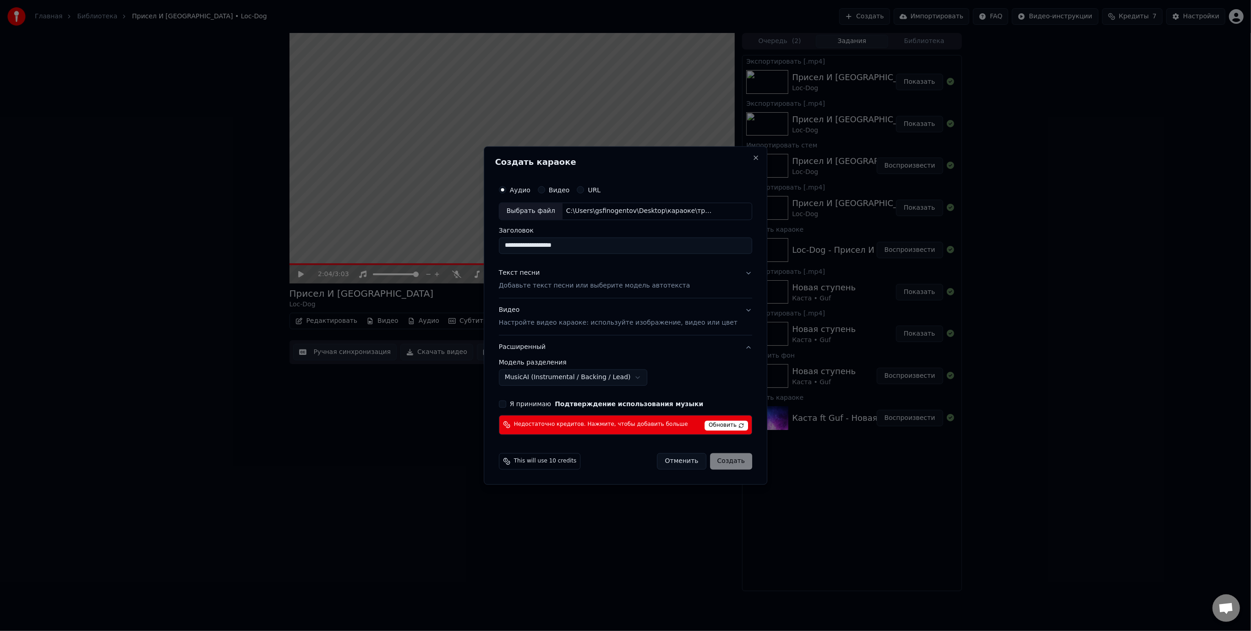
click at [537, 381] on body "Главная Библиотека Присел И [GEOGRAPHIC_DATA] • Loc-Dog Создать Импортировать F…" at bounding box center [625, 315] width 1251 height 631
click at [522, 380] on body "Главная Библиотека Присел И [GEOGRAPHIC_DATA] • Loc-Dog Создать Импортировать F…" at bounding box center [625, 315] width 1251 height 631
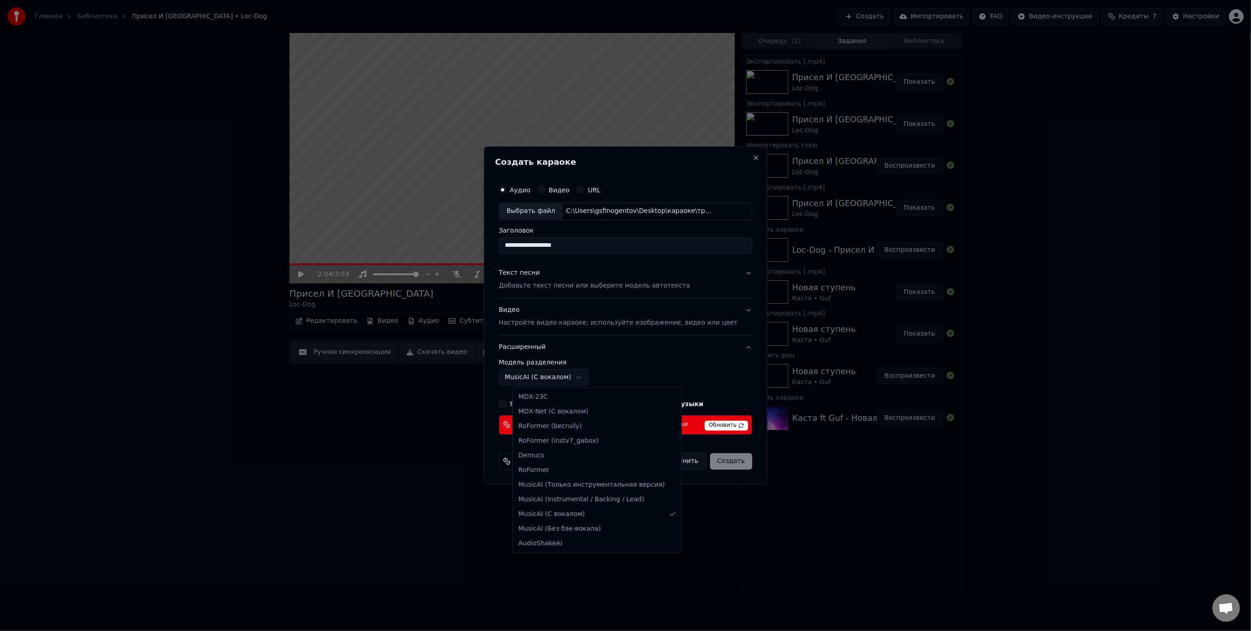
select select "**********"
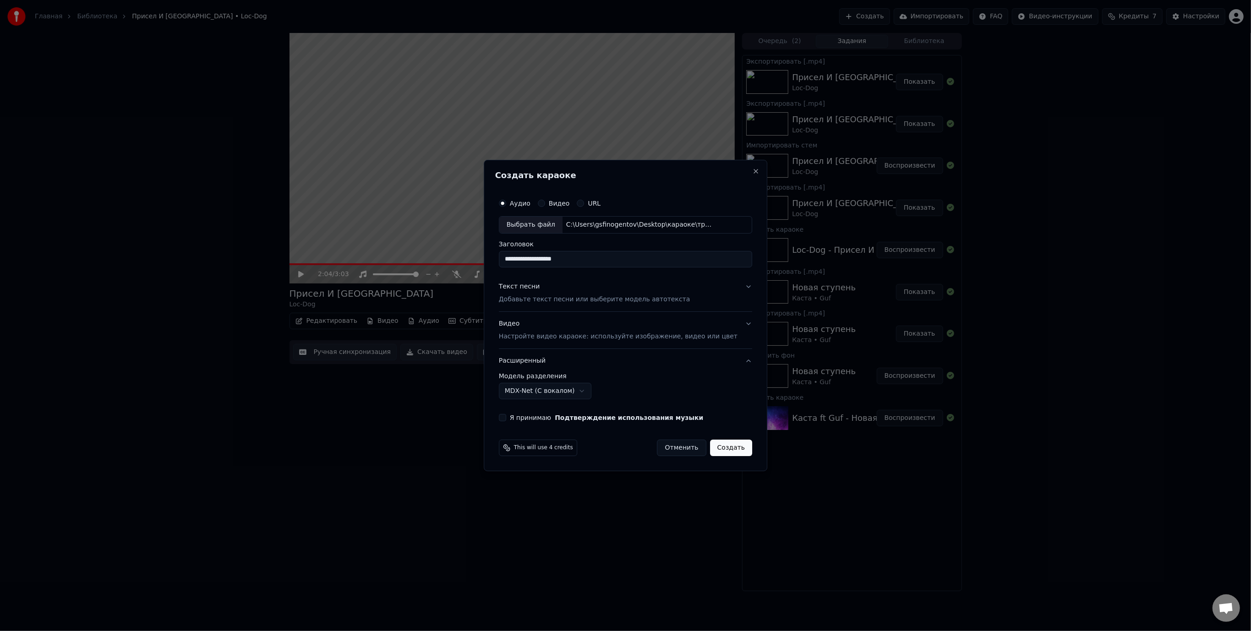
click at [615, 338] on p "Настройте видео караоке: используйте изображение, видео или цвет" at bounding box center [618, 336] width 239 height 9
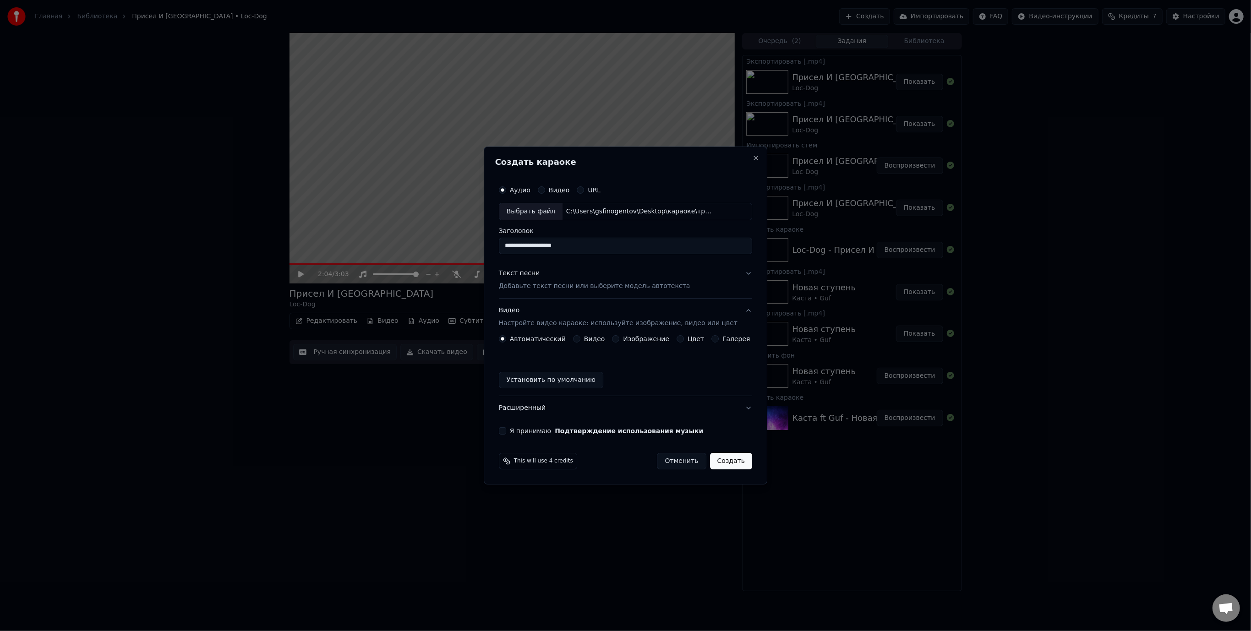
click at [619, 338] on button "Изображение" at bounding box center [615, 338] width 7 height 7
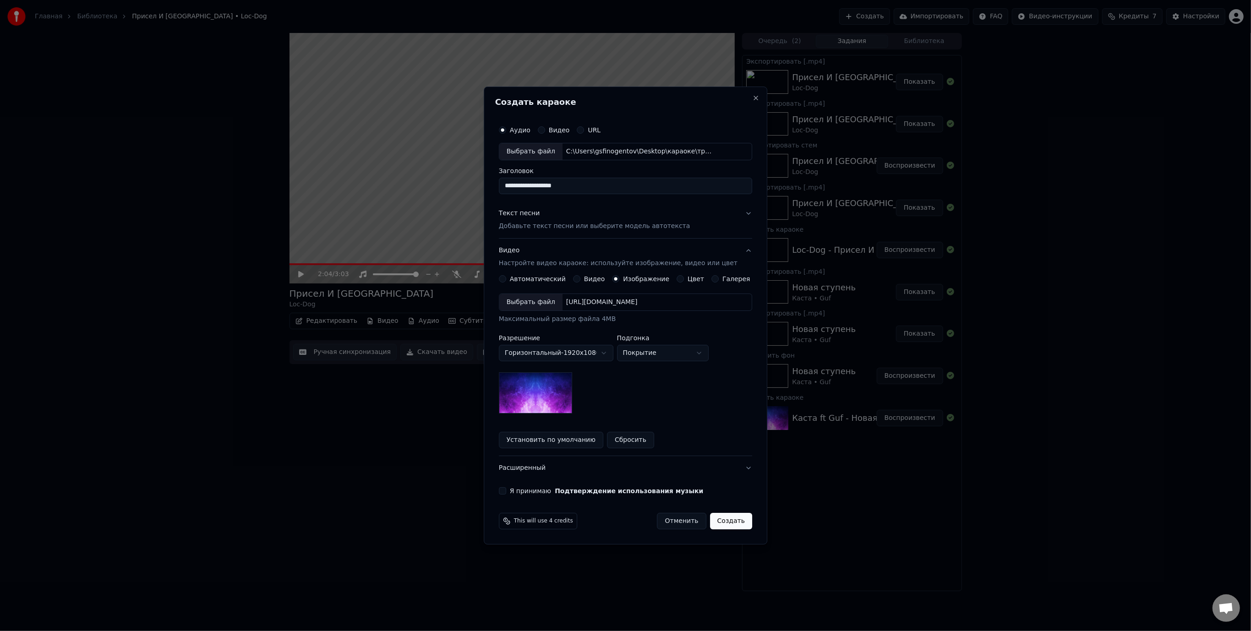
click at [553, 301] on div "Выбрать файл" at bounding box center [530, 302] width 63 height 16
click at [506, 490] on button "Я принимаю Подтверждение использования музыки" at bounding box center [502, 490] width 7 height 7
click at [721, 523] on button "Создать" at bounding box center [731, 521] width 42 height 16
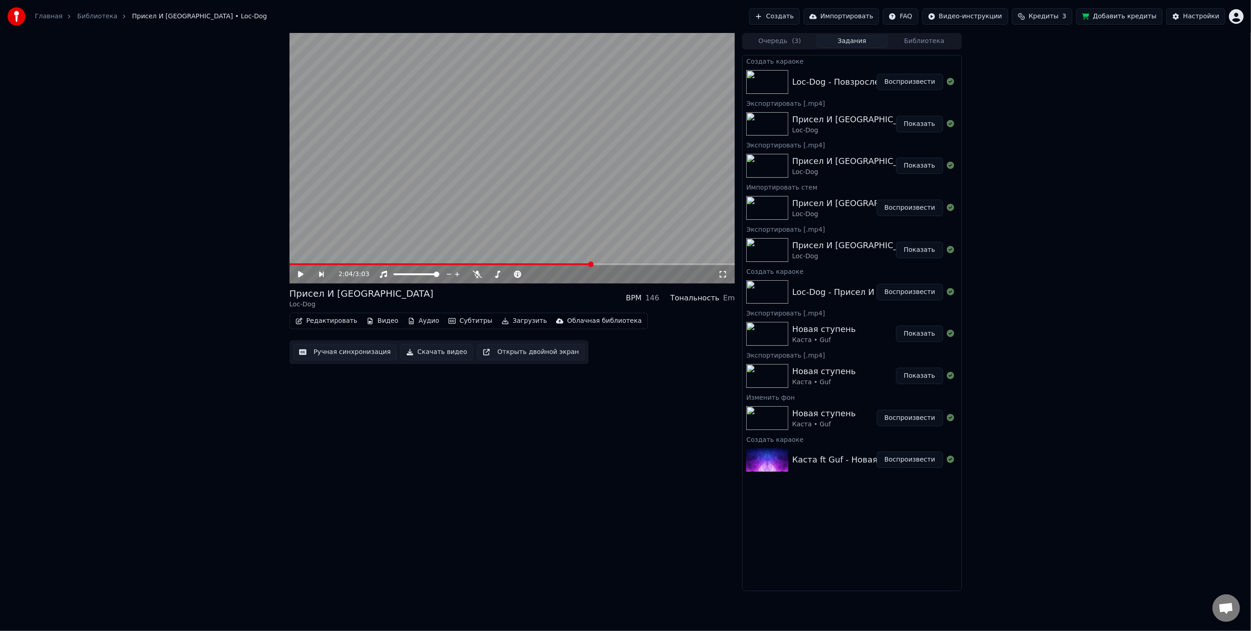
click at [905, 81] on button "Воспроизвести" at bounding box center [910, 82] width 66 height 16
click at [316, 264] on span at bounding box center [512, 264] width 446 height 2
click at [334, 264] on span at bounding box center [512, 264] width 446 height 2
click at [362, 264] on span at bounding box center [512, 264] width 446 height 2
click at [341, 263] on video at bounding box center [512, 158] width 446 height 251
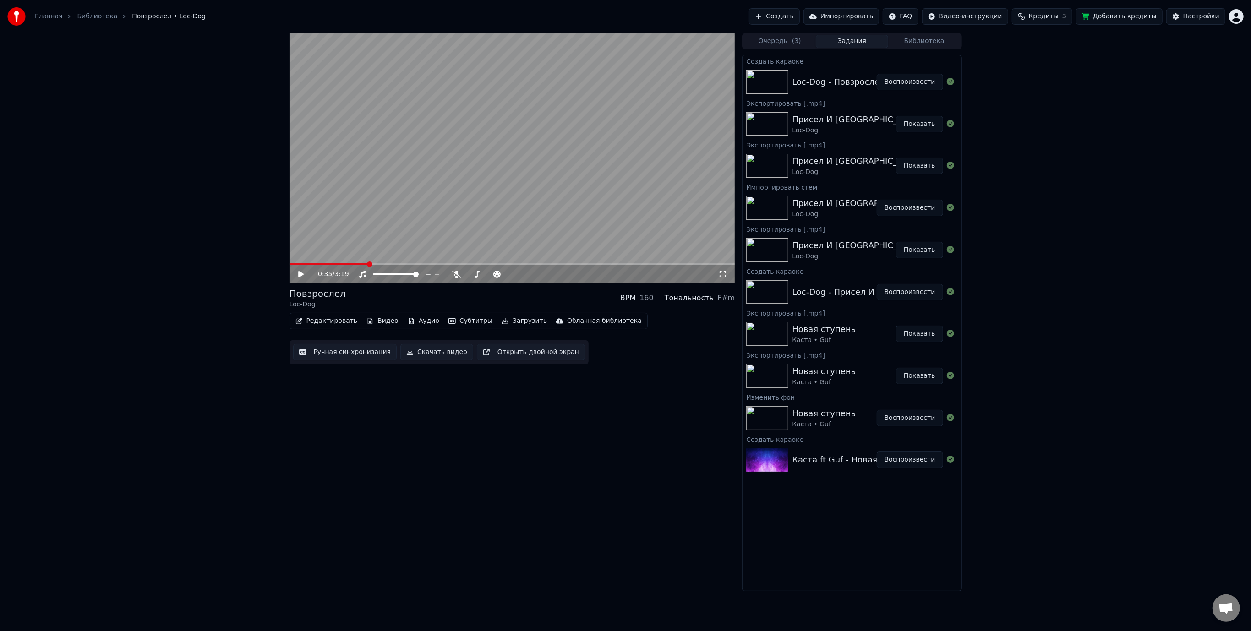
click at [346, 264] on span at bounding box center [328, 264] width 79 height 2
click at [485, 276] on span at bounding box center [484, 274] width 5 height 5
click at [299, 273] on icon at bounding box center [300, 274] width 5 height 6
click at [467, 274] on span at bounding box center [469, 274] width 5 height 5
click at [467, 277] on span at bounding box center [469, 274] width 5 height 5
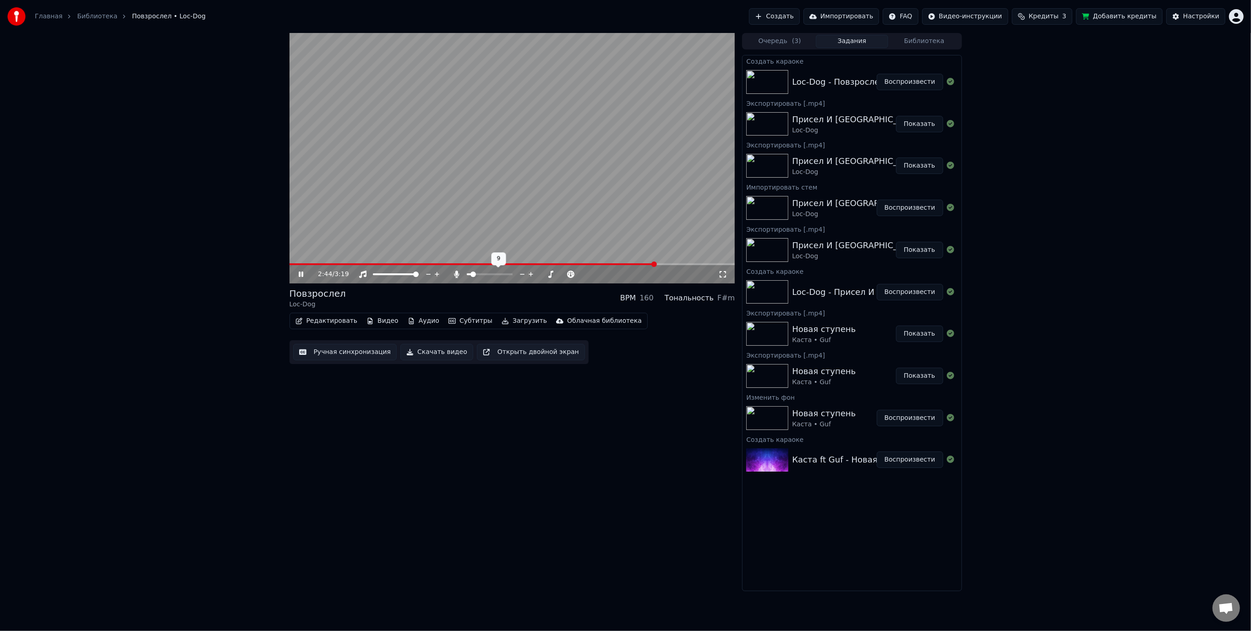
click at [471, 274] on span at bounding box center [472, 274] width 5 height 5
click at [563, 196] on video at bounding box center [512, 158] width 446 height 251
drag, startPoint x: 613, startPoint y: 491, endPoint x: 595, endPoint y: 452, distance: 43.5
click at [613, 491] on div "3:08 / 3:19 Повзрослел Loc-Dog BPM 160 Тональность F#m Редактировать Видео Ауди…" at bounding box center [512, 312] width 446 height 558
click at [299, 273] on icon at bounding box center [300, 274] width 5 height 6
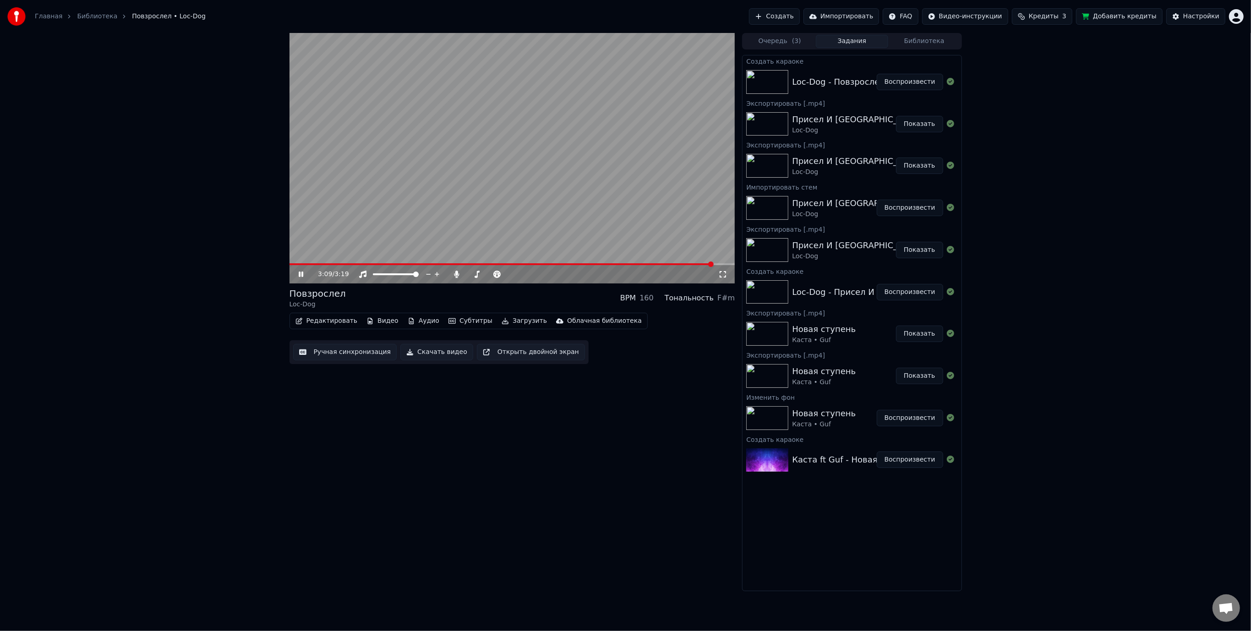
click at [627, 263] on span at bounding box center [501, 264] width 424 height 2
click at [507, 276] on span at bounding box center [509, 274] width 5 height 5
click at [467, 275] on span at bounding box center [469, 274] width 5 height 5
click at [327, 264] on span at bounding box center [308, 264] width 38 height 2
click at [371, 266] on div "Инструментальное Инструментальное" at bounding box center [366, 259] width 66 height 13
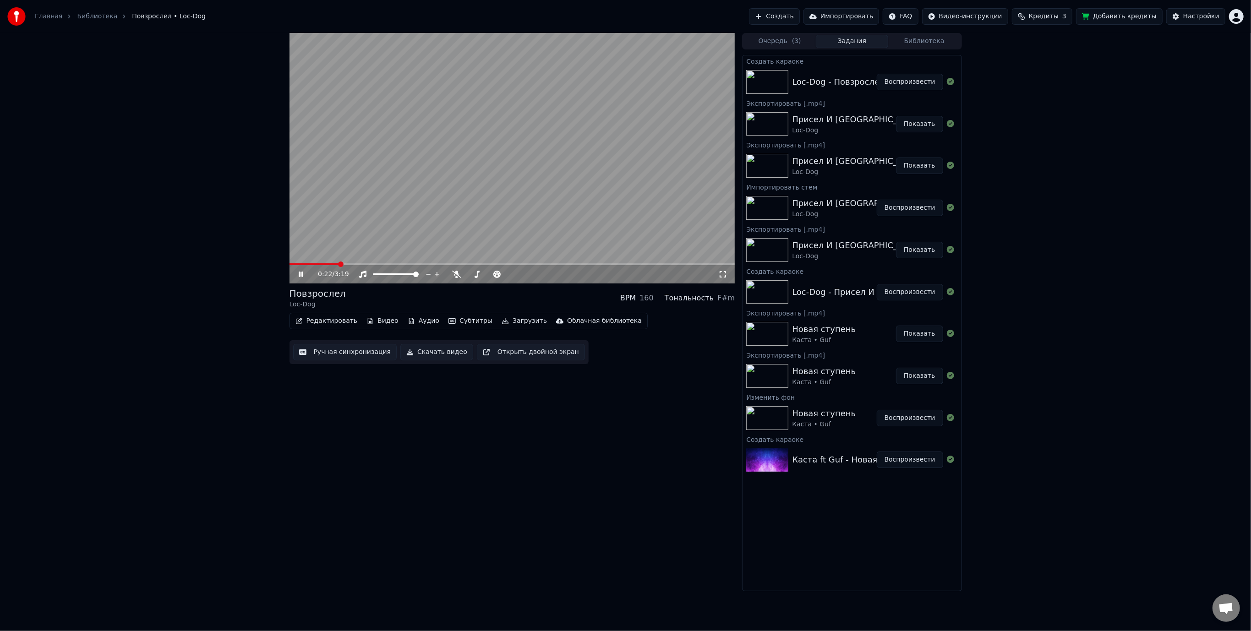
click at [404, 264] on span at bounding box center [512, 264] width 446 height 2
click at [299, 273] on icon at bounding box center [301, 274] width 5 height 5
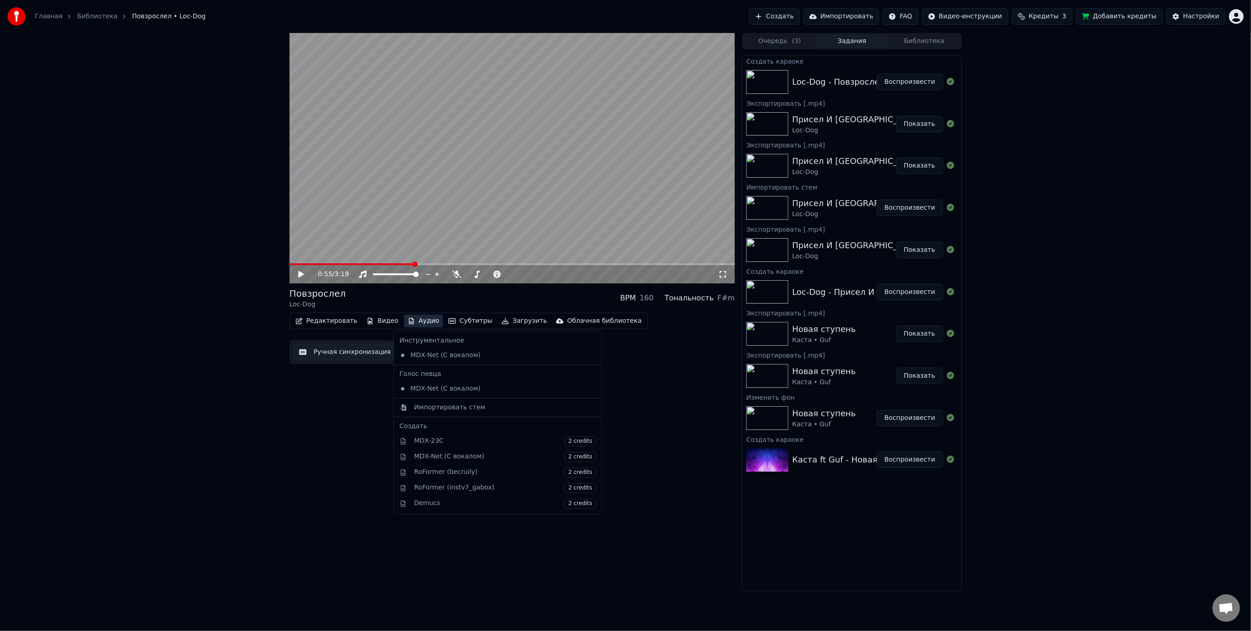
click at [418, 321] on button "Аудио" at bounding box center [423, 321] width 39 height 13
click at [443, 410] on div "Импортировать стем" at bounding box center [449, 407] width 71 height 9
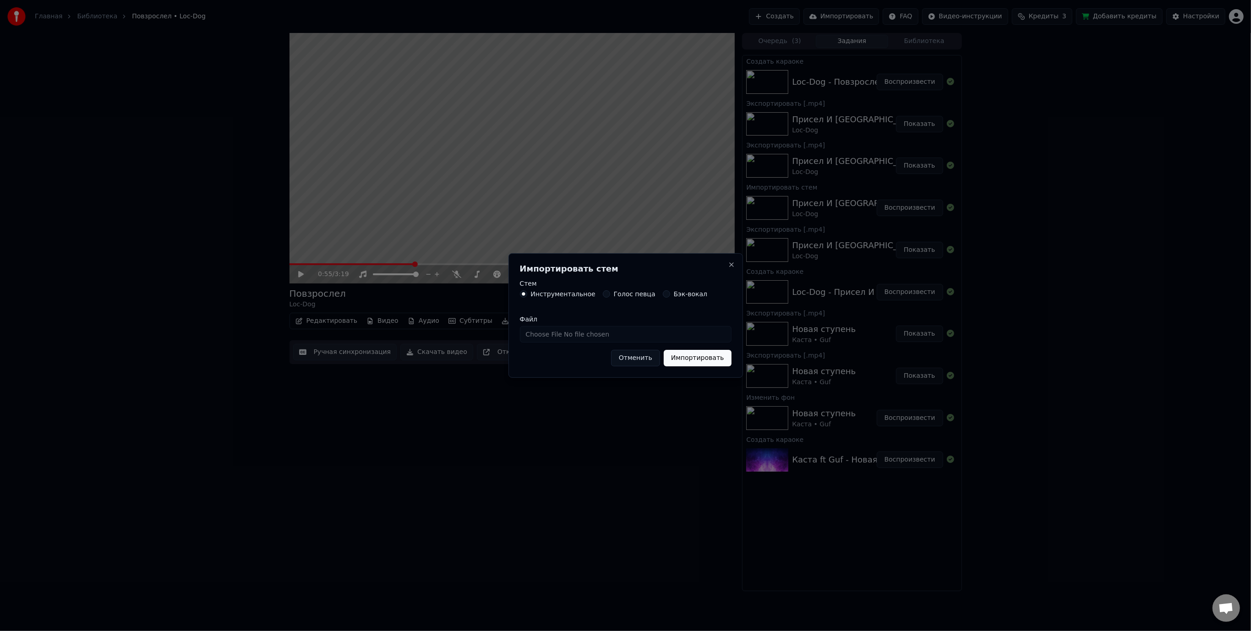
click at [561, 337] on input "Файл" at bounding box center [626, 334] width 212 height 16
type input "**********"
click at [697, 359] on button "Импортировать" at bounding box center [698, 358] width 68 height 16
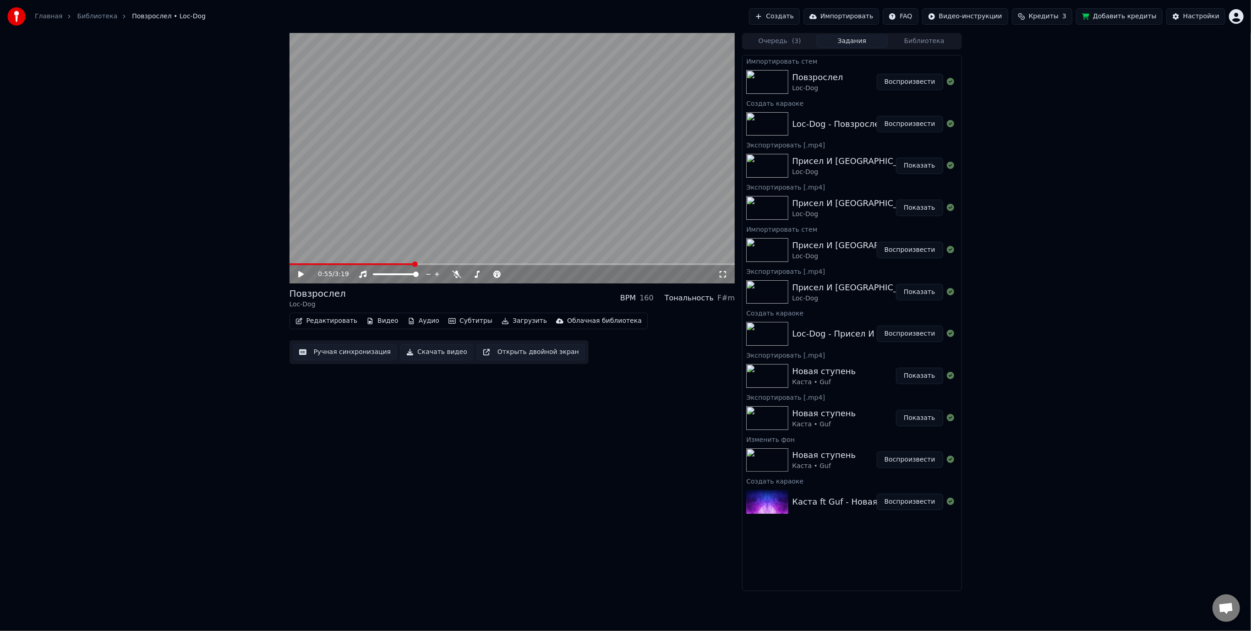
click at [422, 322] on button "Аудио" at bounding box center [423, 321] width 39 height 13
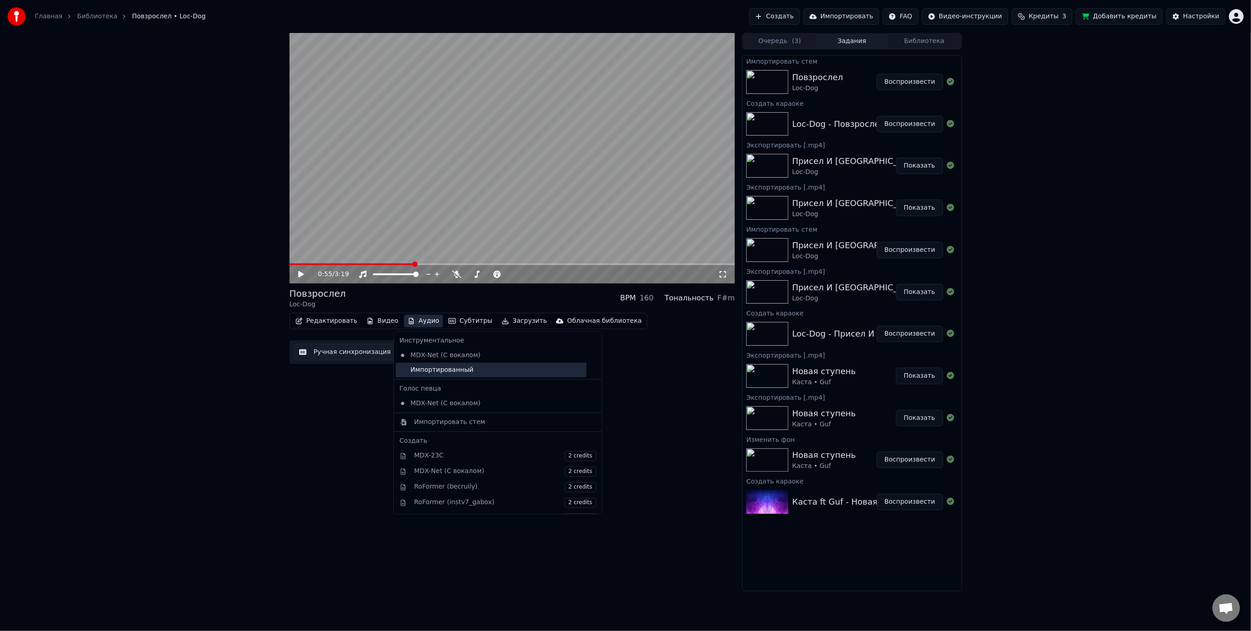
click at [442, 366] on div "Импортированный" at bounding box center [491, 370] width 191 height 15
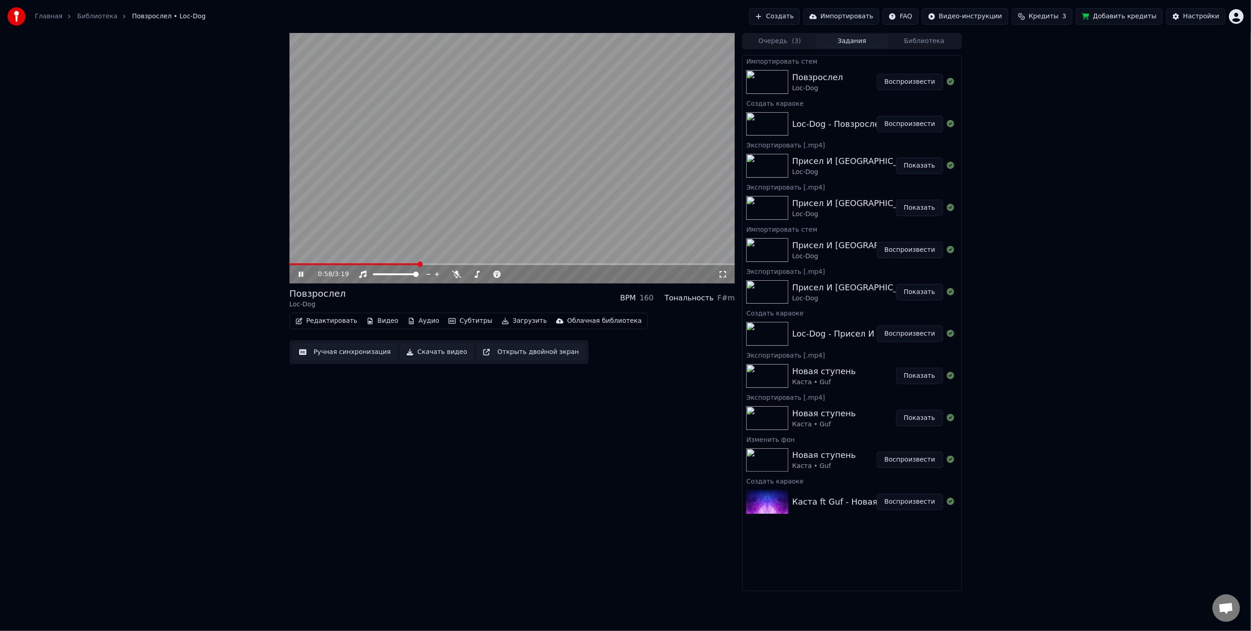
click at [299, 263] on span at bounding box center [354, 264] width 130 height 2
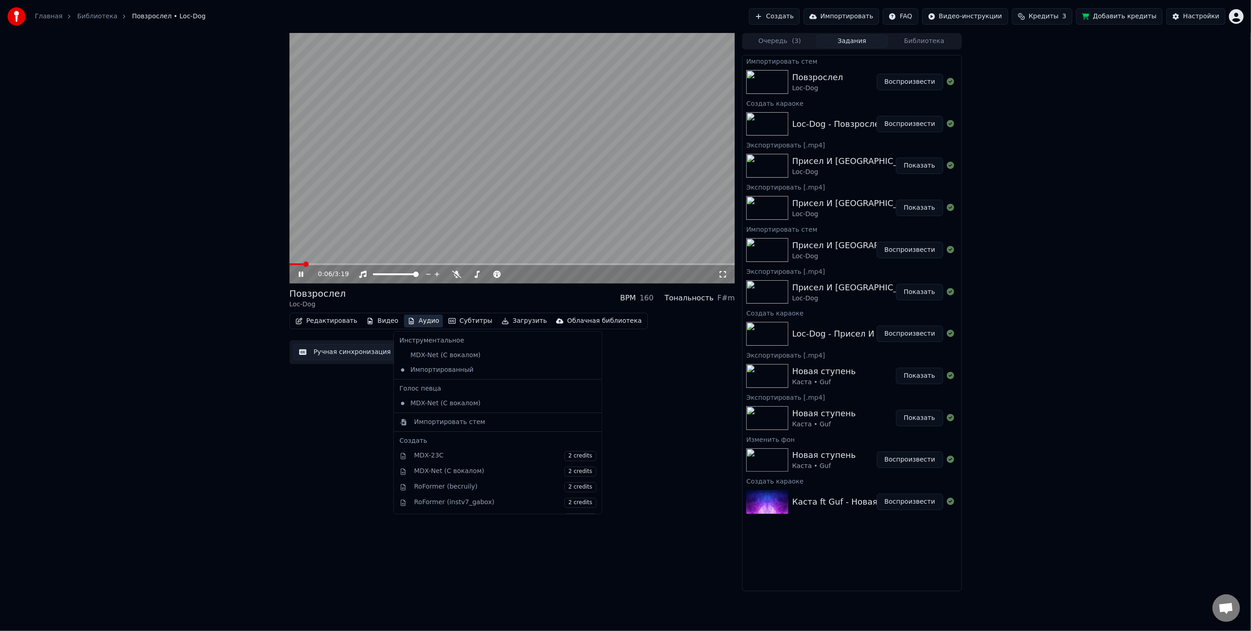
click at [420, 322] on button "Аудио" at bounding box center [423, 321] width 39 height 13
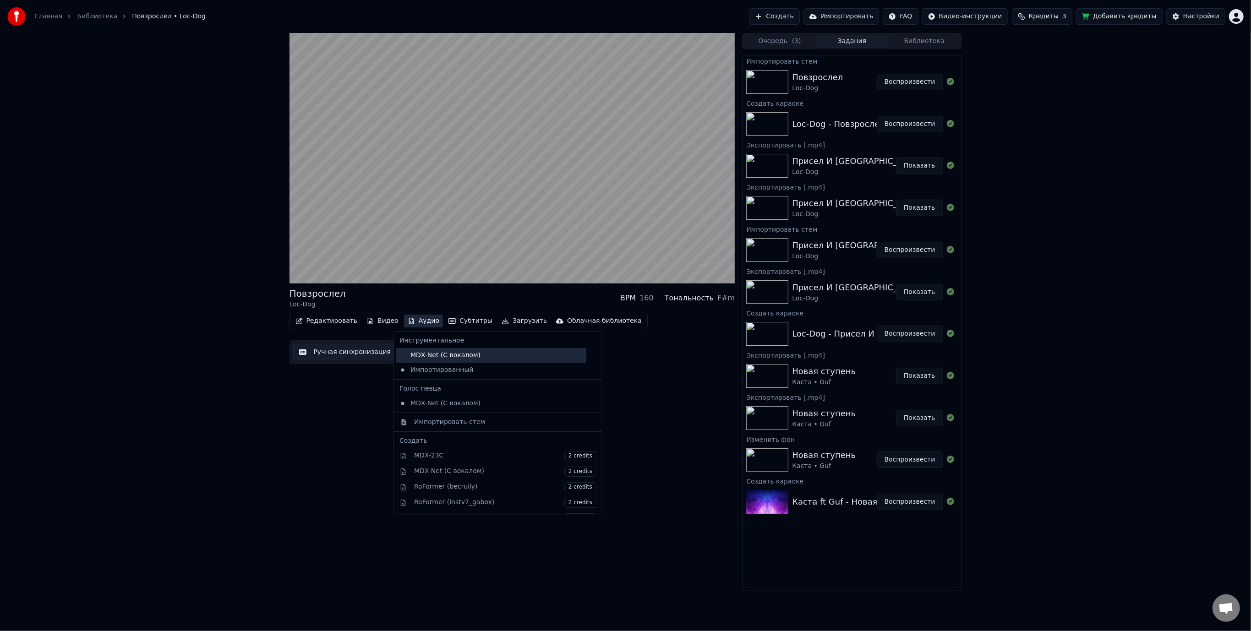
click at [440, 355] on div "MDX-Net (С вокалом)" at bounding box center [491, 355] width 191 height 15
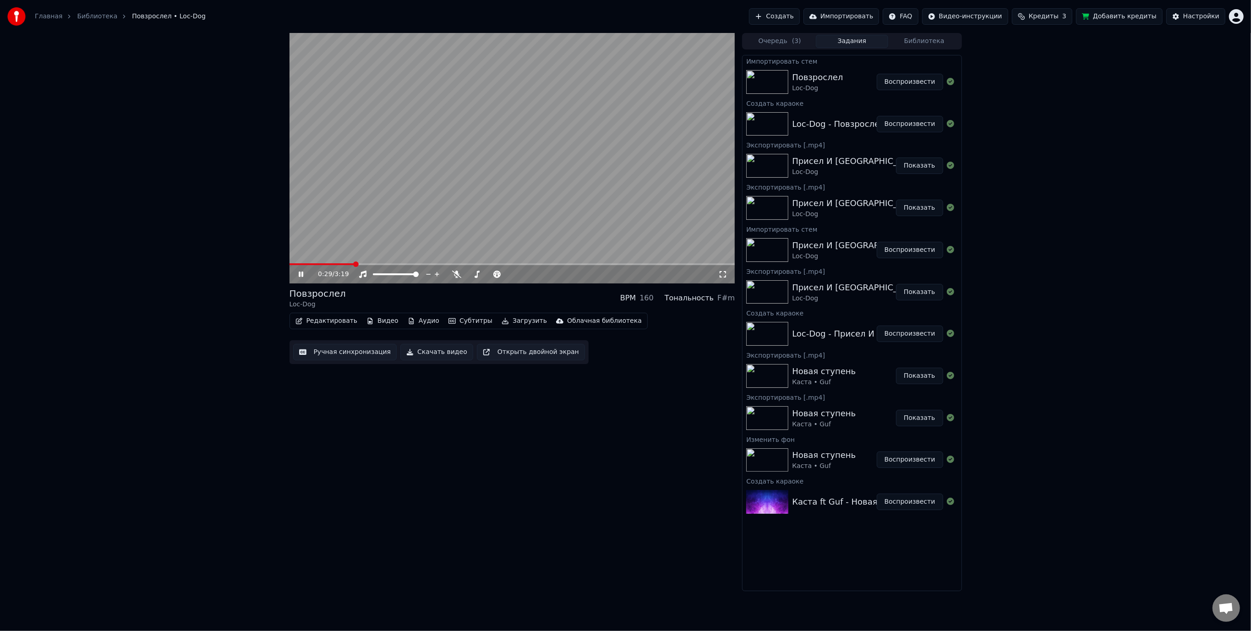
click at [355, 263] on span at bounding box center [512, 264] width 446 height 2
click at [428, 263] on span at bounding box center [512, 264] width 446 height 2
click at [460, 264] on span at bounding box center [512, 264] width 446 height 2
click at [413, 322] on button "Аудио" at bounding box center [423, 321] width 39 height 13
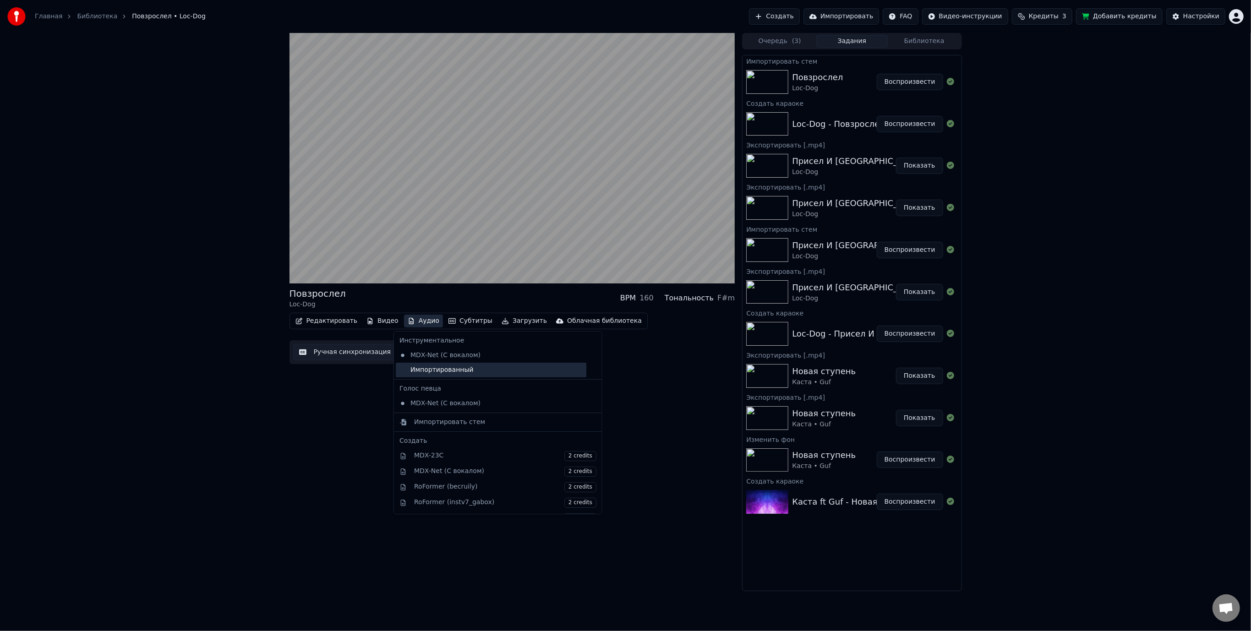
click at [443, 370] on div "Импортированный" at bounding box center [491, 370] width 191 height 15
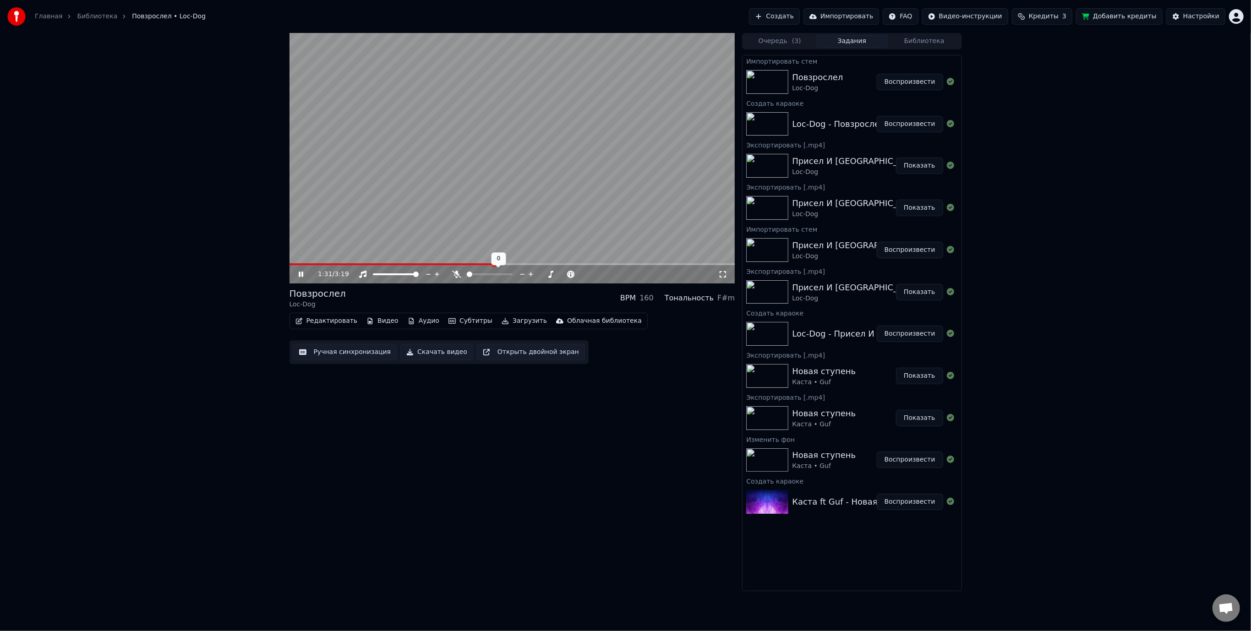
click at [419, 322] on button "Аудио" at bounding box center [423, 321] width 39 height 13
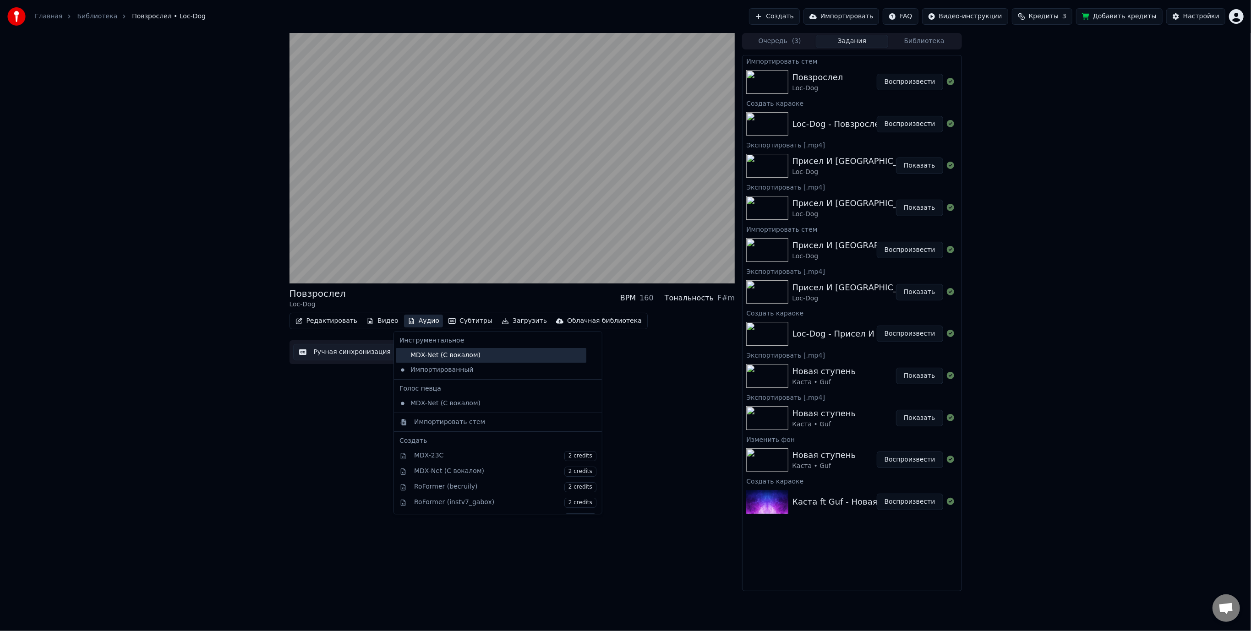
click at [458, 354] on div "MDX-Net (С вокалом)" at bounding box center [491, 355] width 191 height 15
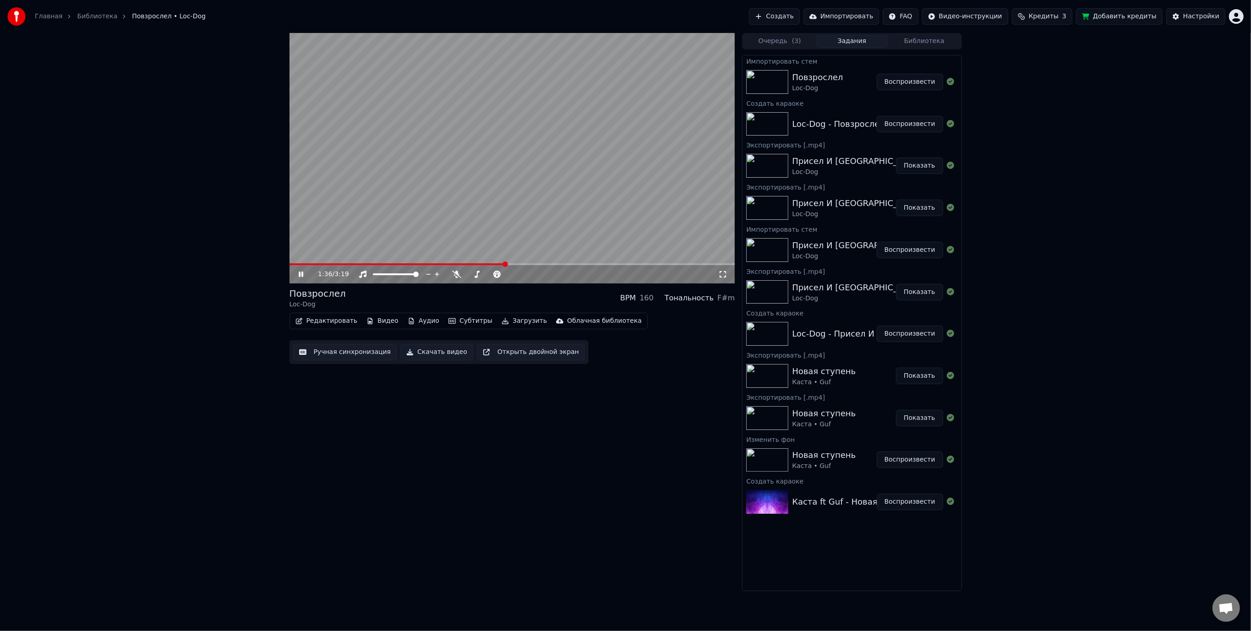
click at [472, 177] on video at bounding box center [512, 158] width 446 height 251
click at [473, 274] on span at bounding box center [474, 274] width 5 height 5
click at [491, 168] on video at bounding box center [512, 158] width 446 height 251
click at [453, 151] on video at bounding box center [512, 158] width 446 height 251
click at [421, 353] on button "Скачать видео" at bounding box center [436, 352] width 73 height 16
